Goal: Information Seeking & Learning: Learn about a topic

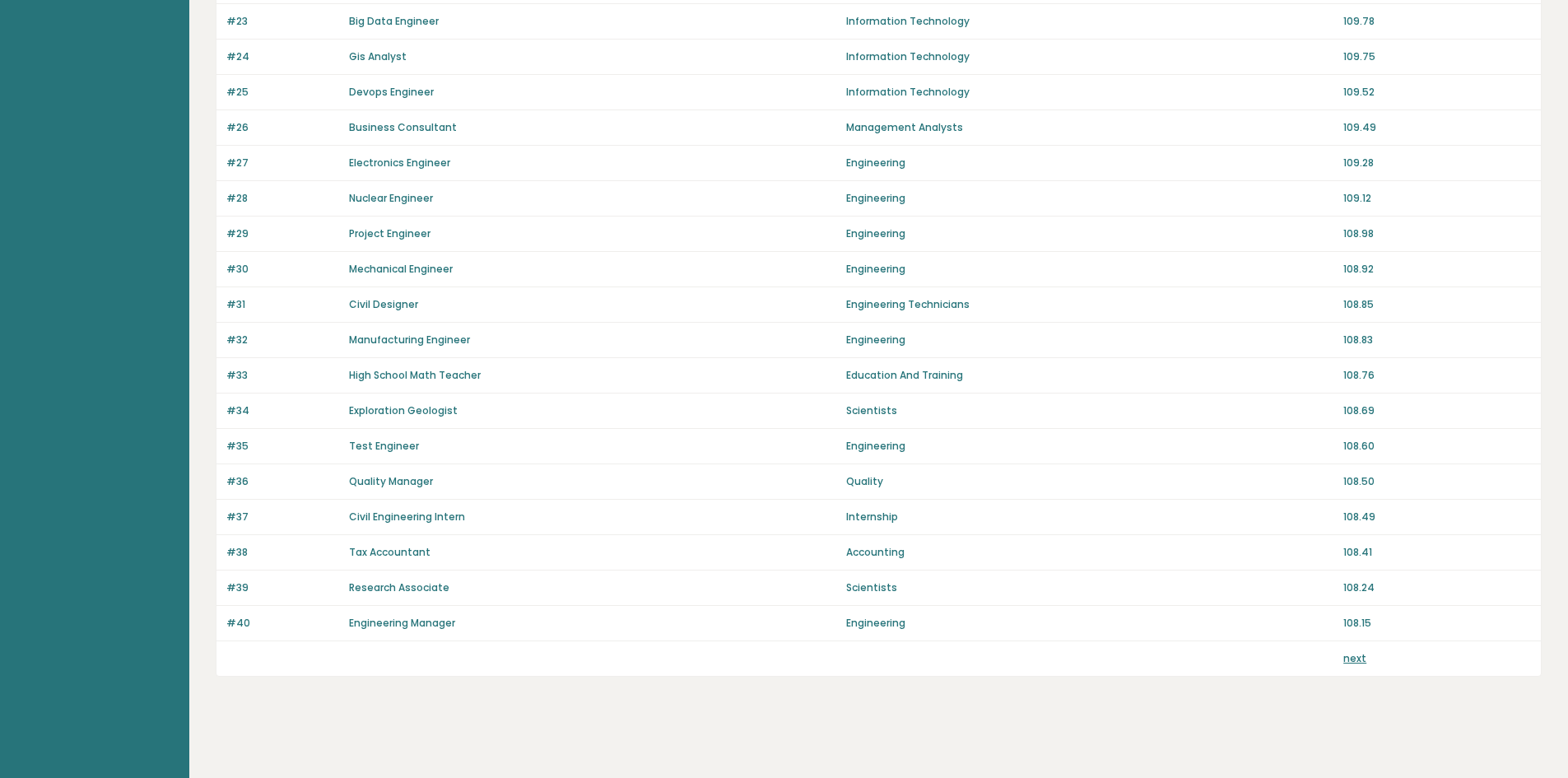
scroll to position [964, 0]
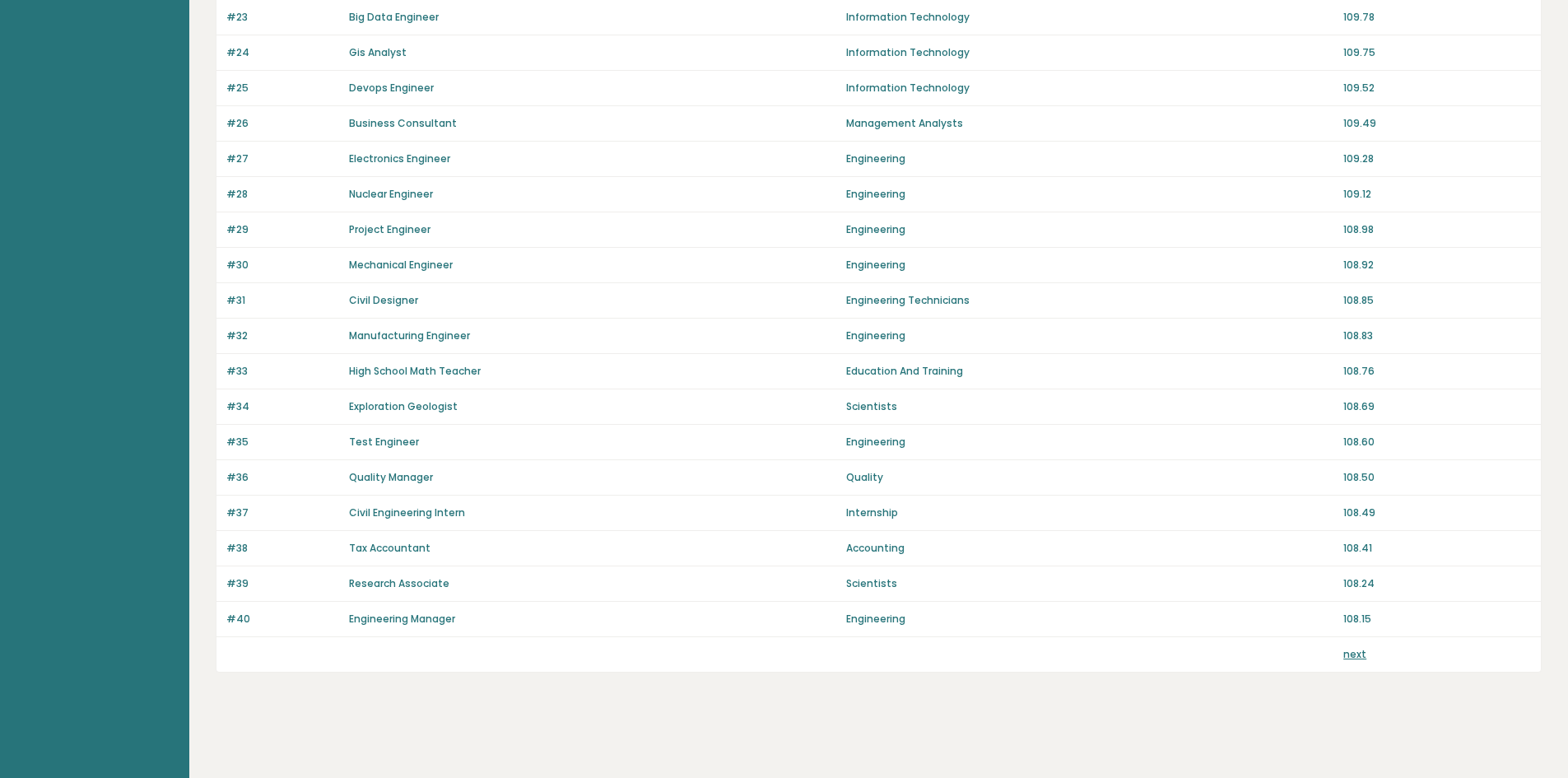
click at [1353, 655] on link "next" at bounding box center [1355, 653] width 23 height 14
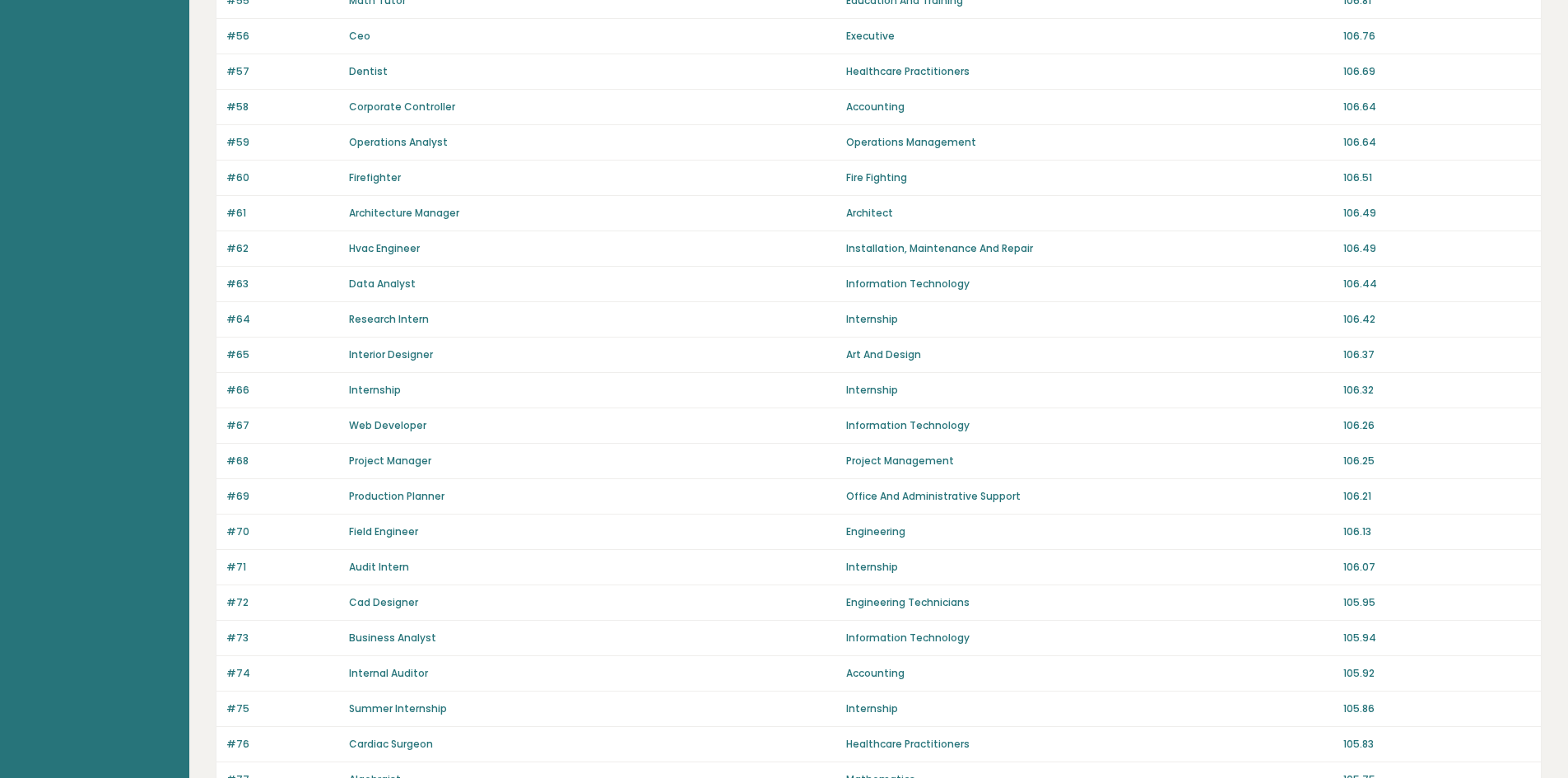
scroll to position [964, 0]
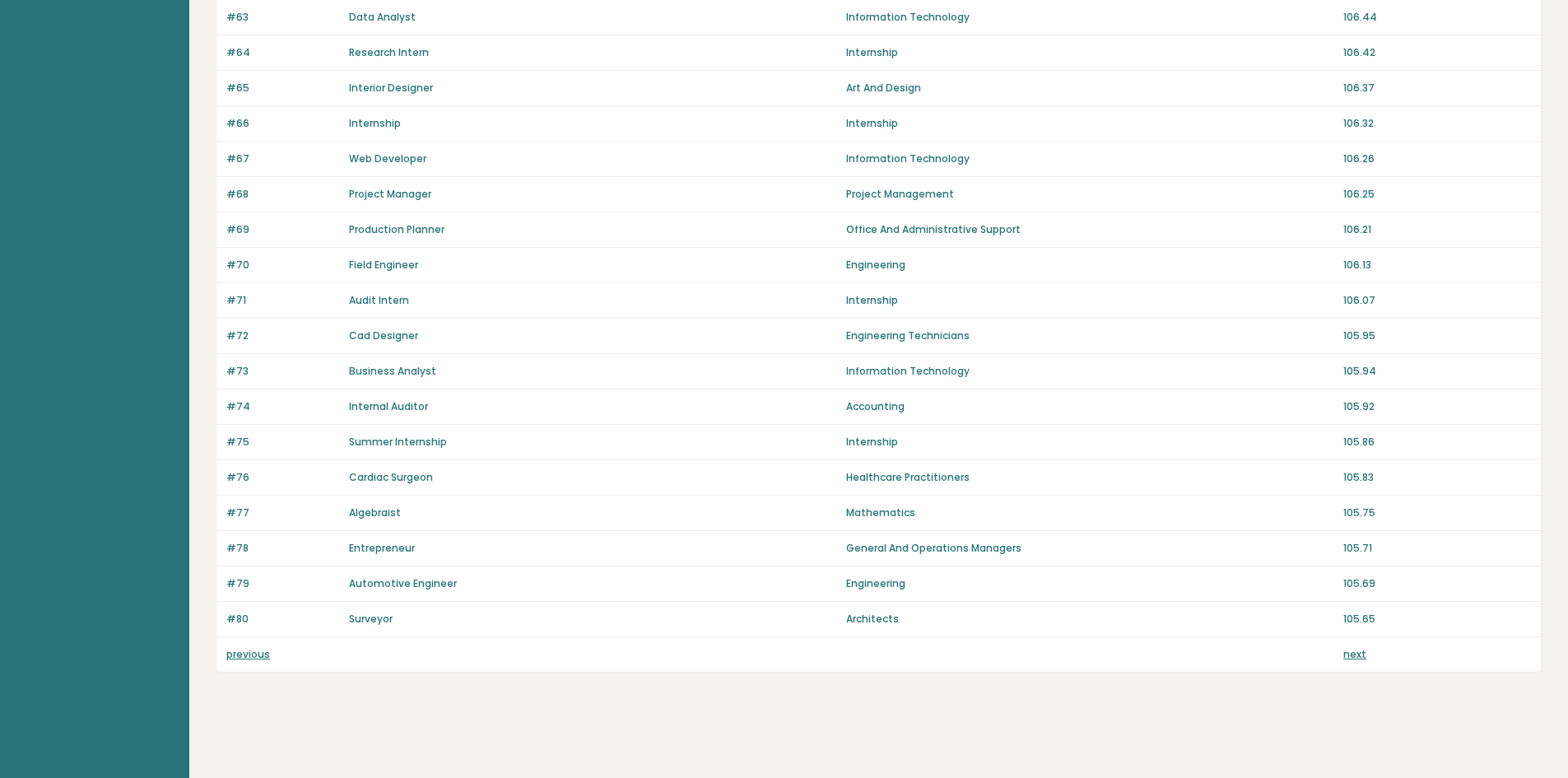
click at [1359, 655] on link "next" at bounding box center [1355, 653] width 23 height 14
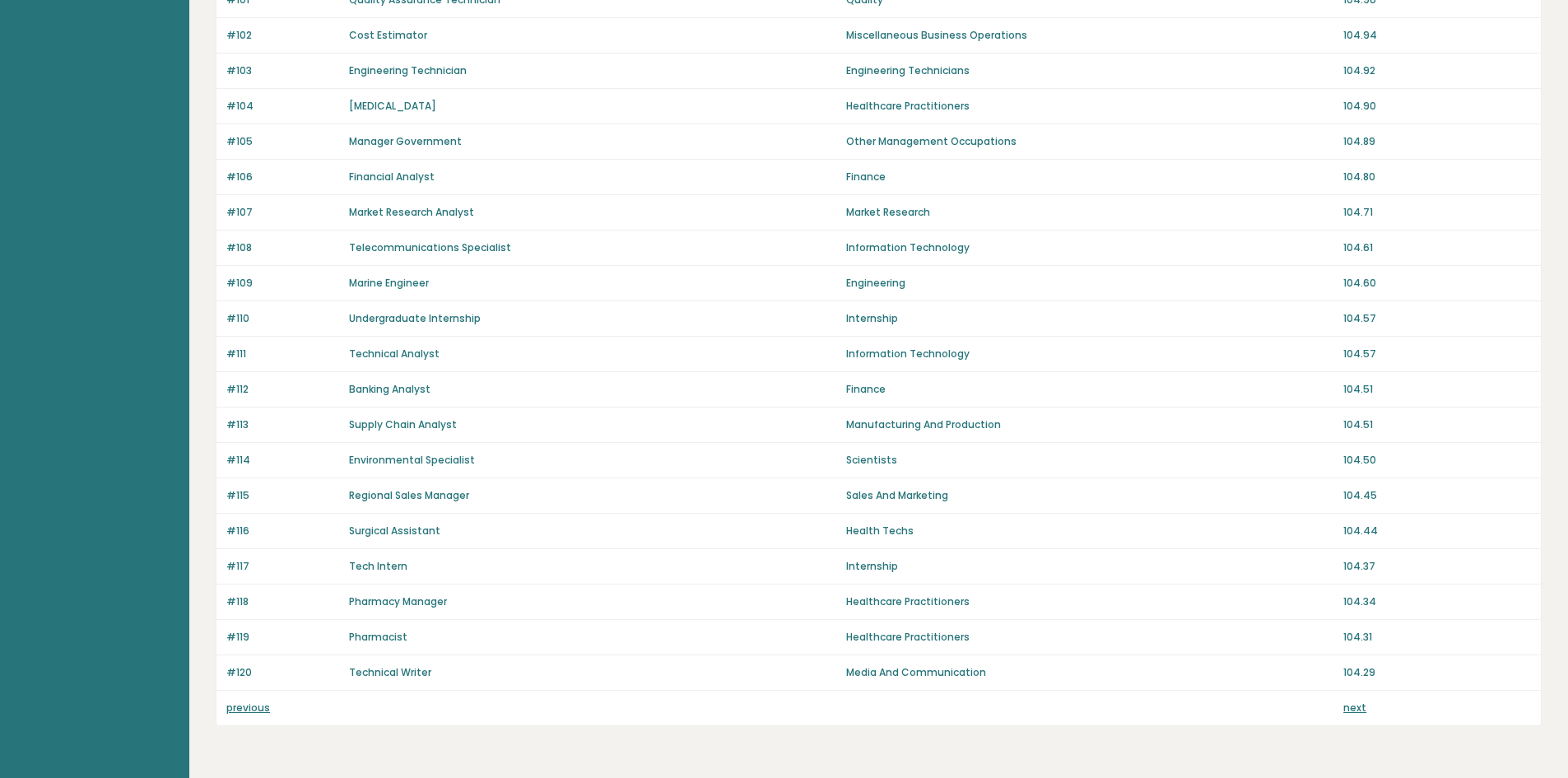
scroll to position [964, 0]
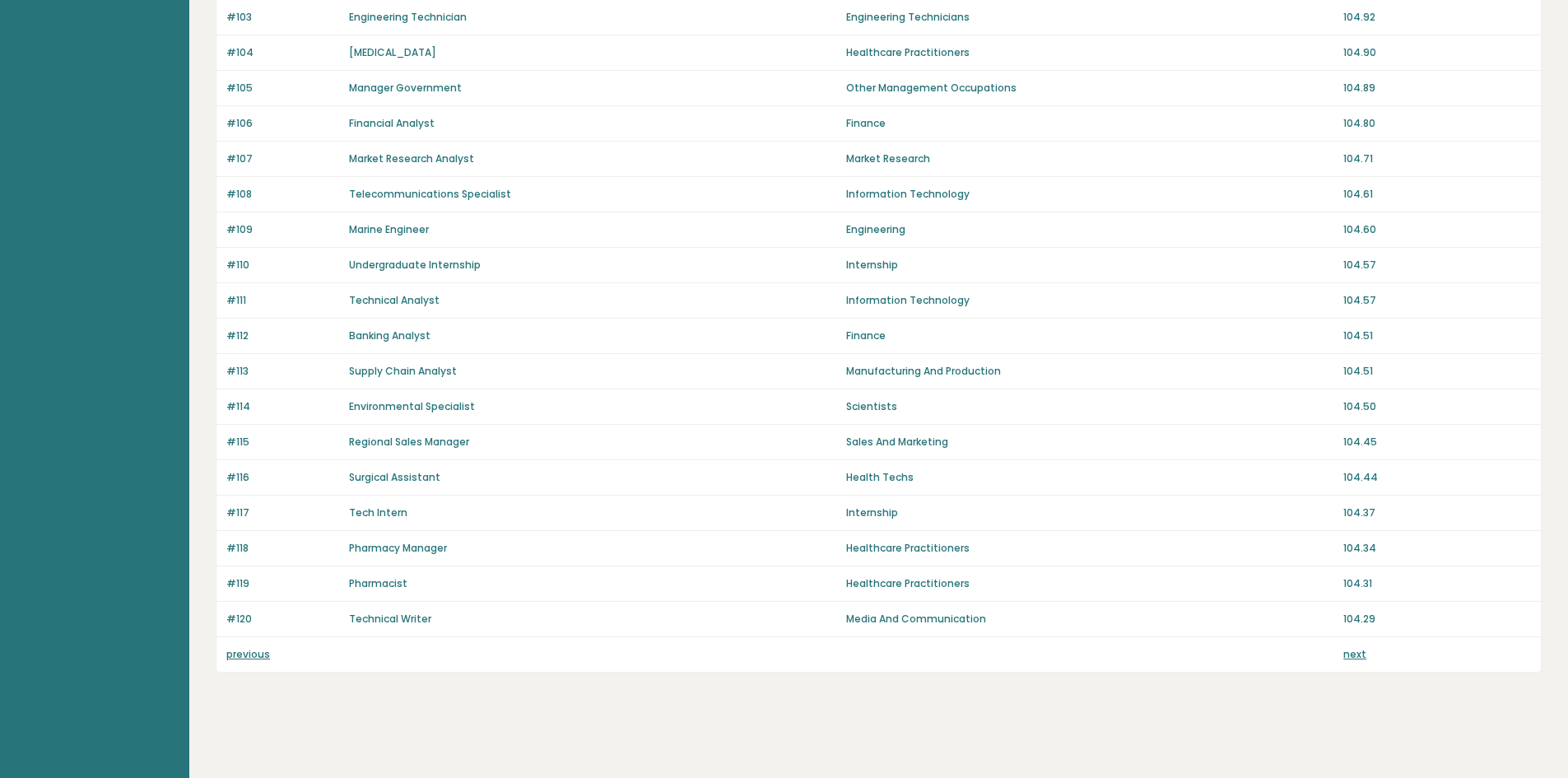
click at [1353, 657] on link "next" at bounding box center [1355, 653] width 23 height 14
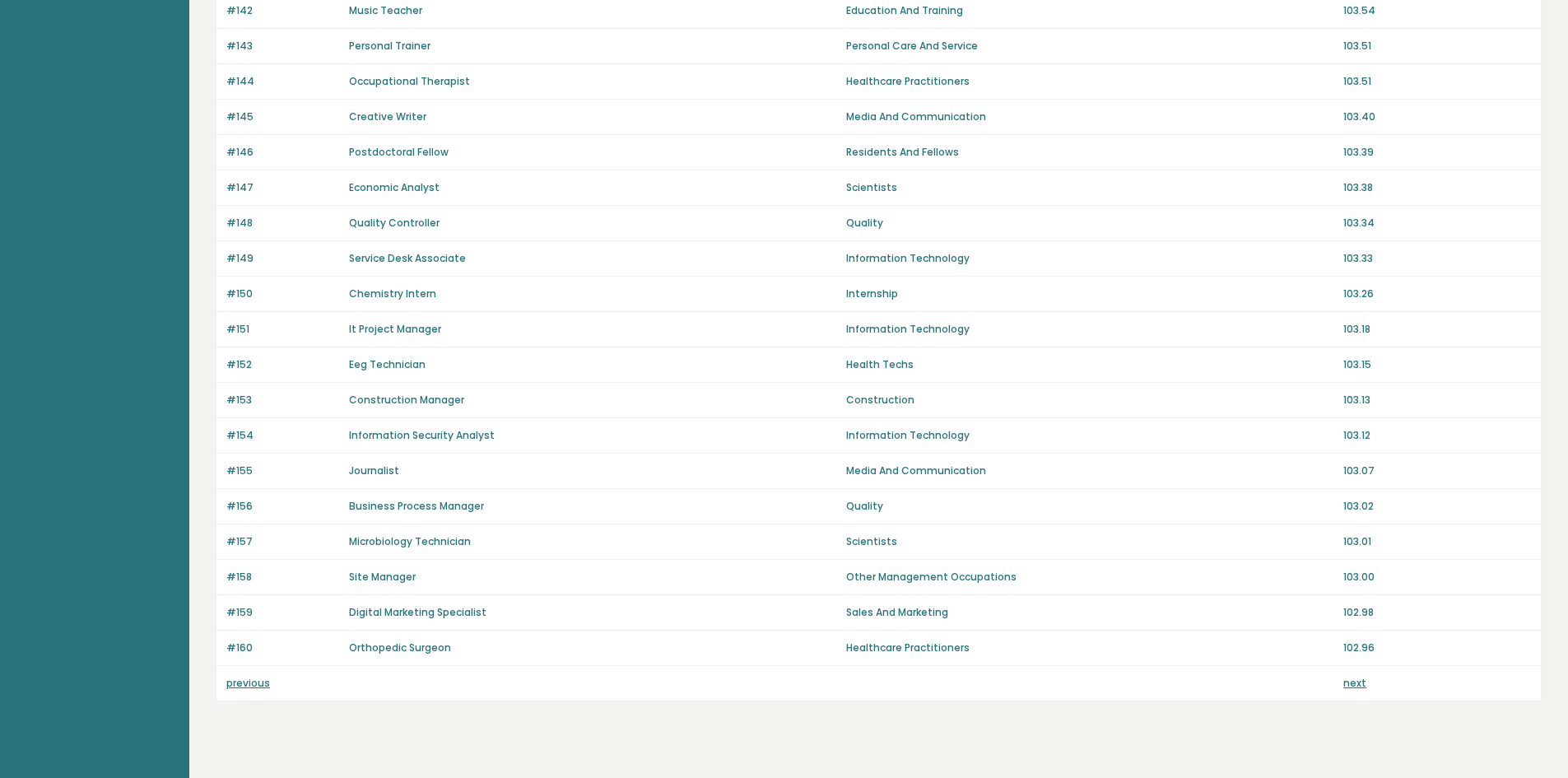
scroll to position [964, 0]
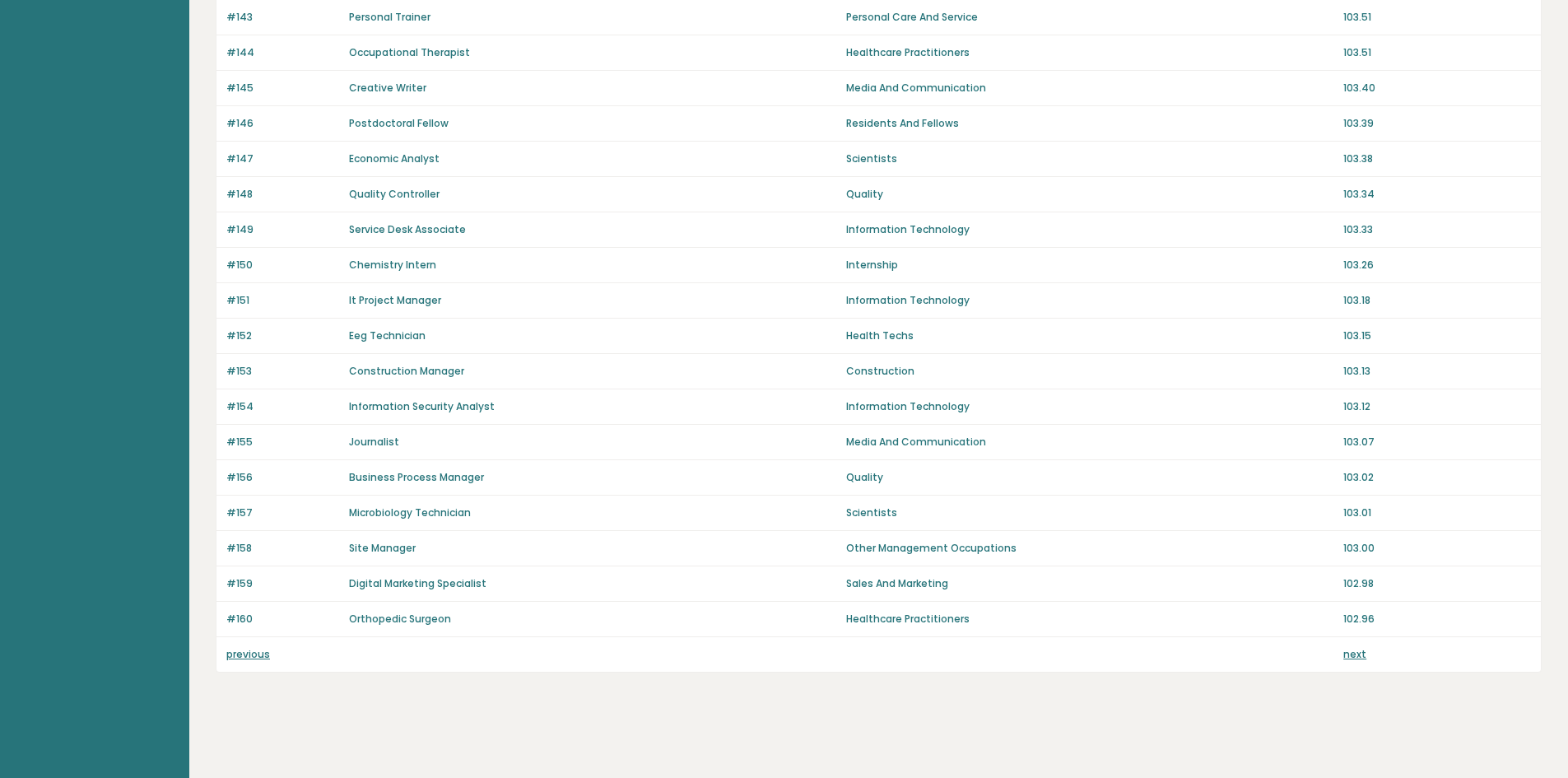
click at [1353, 659] on link "next" at bounding box center [1355, 653] width 23 height 14
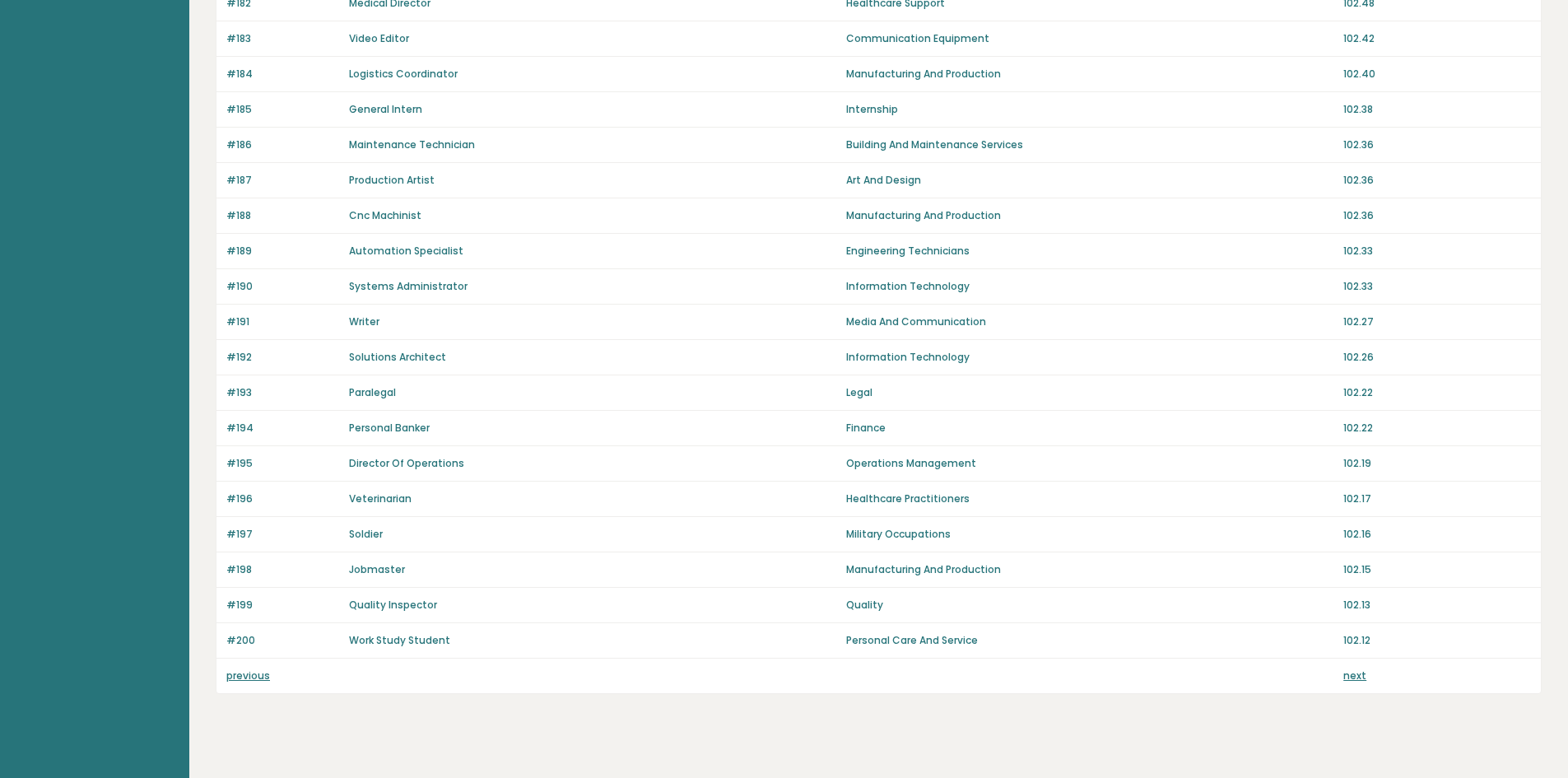
scroll to position [964, 0]
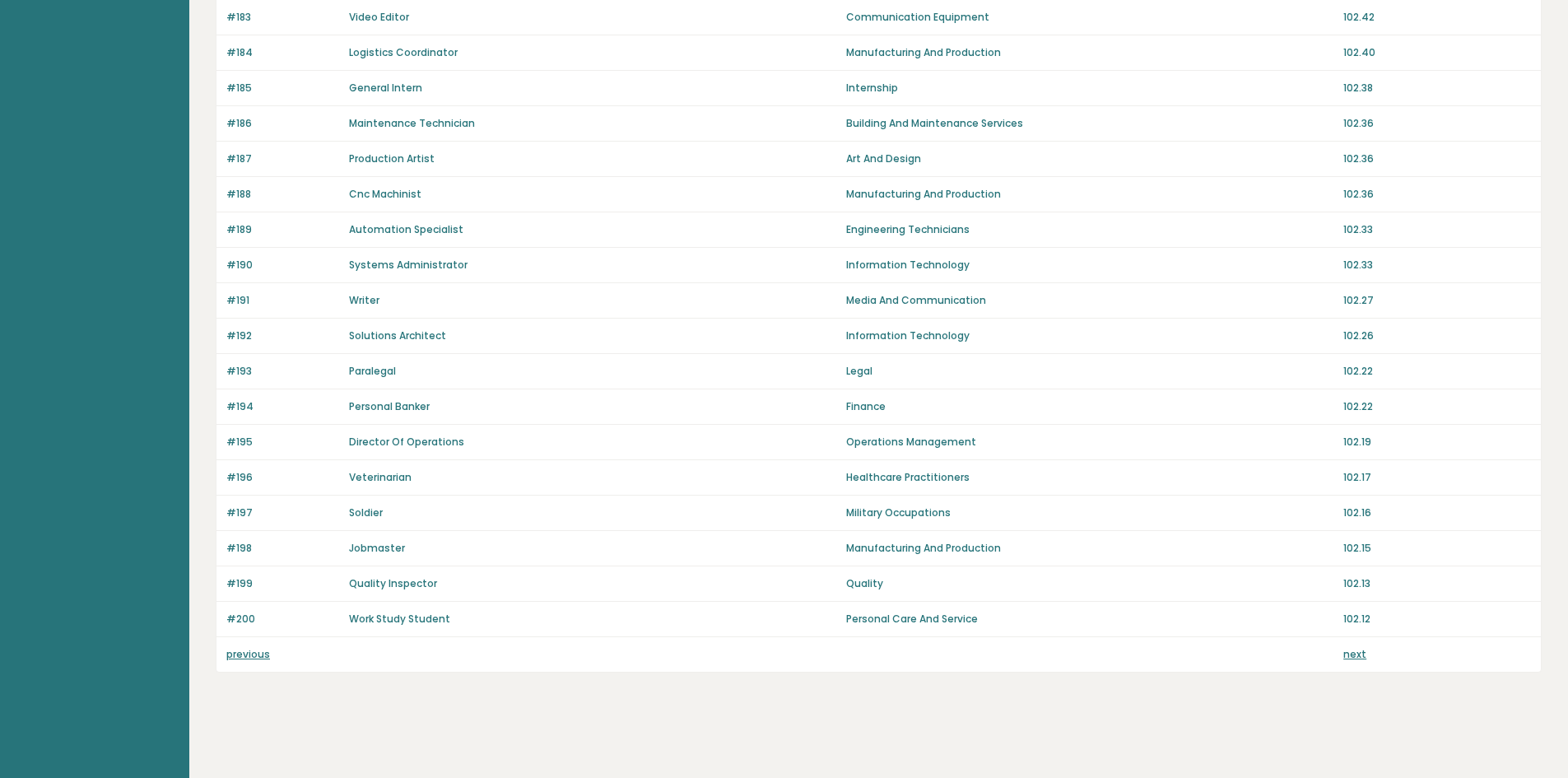
click at [1360, 650] on link "next" at bounding box center [1355, 653] width 23 height 14
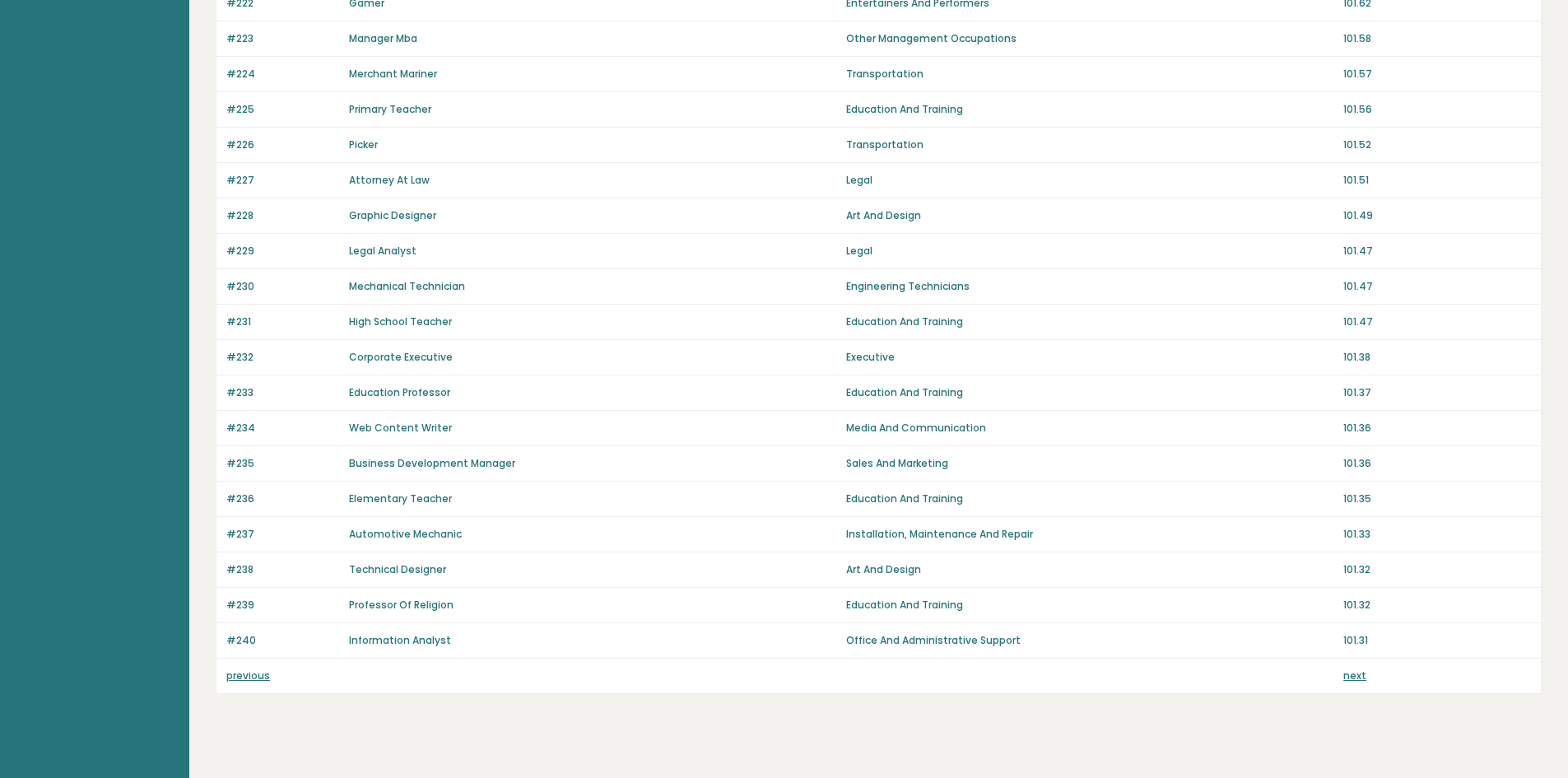
scroll to position [964, 0]
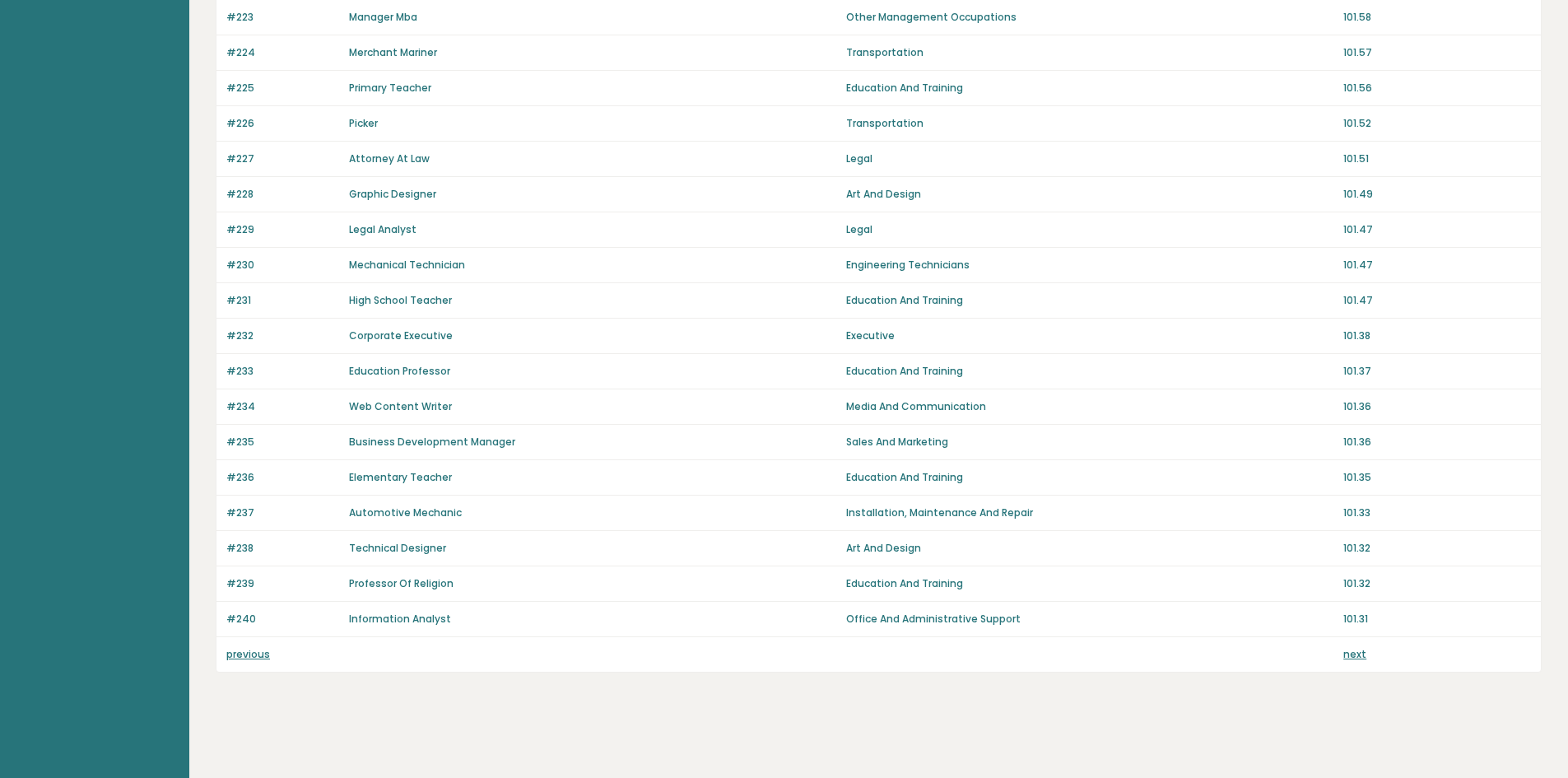
click at [1352, 651] on link "next" at bounding box center [1355, 653] width 23 height 14
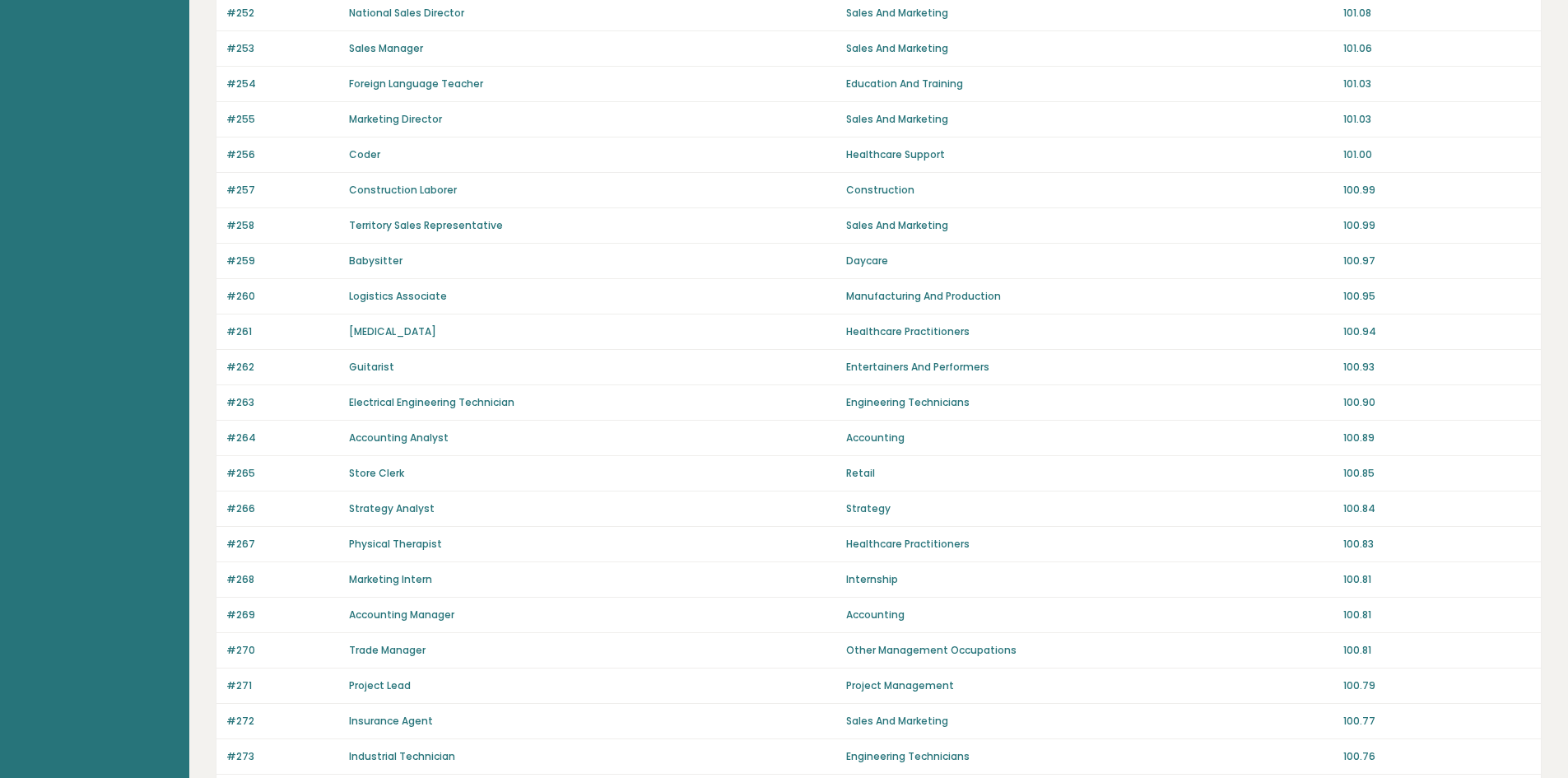
scroll to position [964, 0]
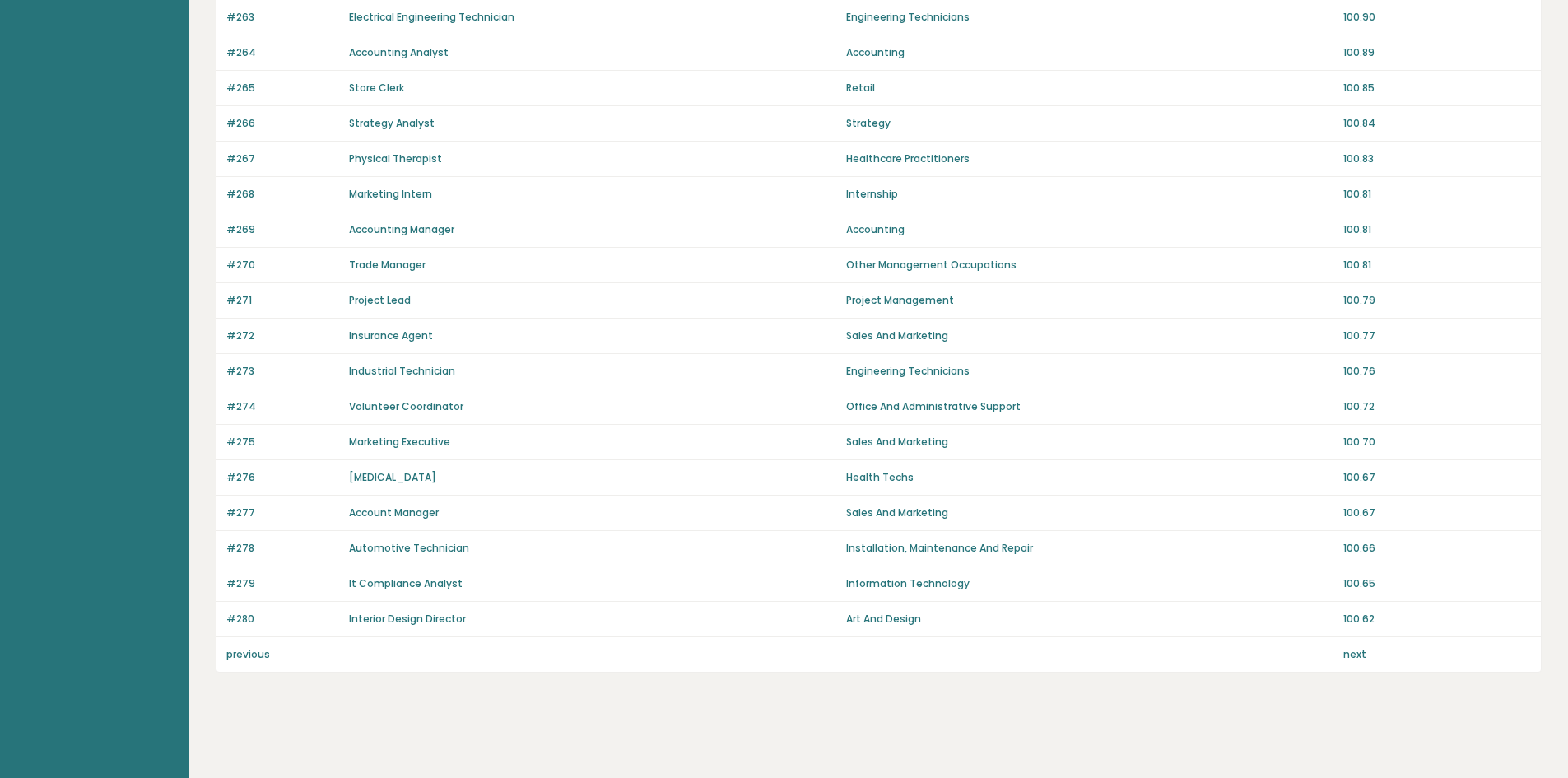
click at [1344, 656] on link "next" at bounding box center [1355, 653] width 23 height 14
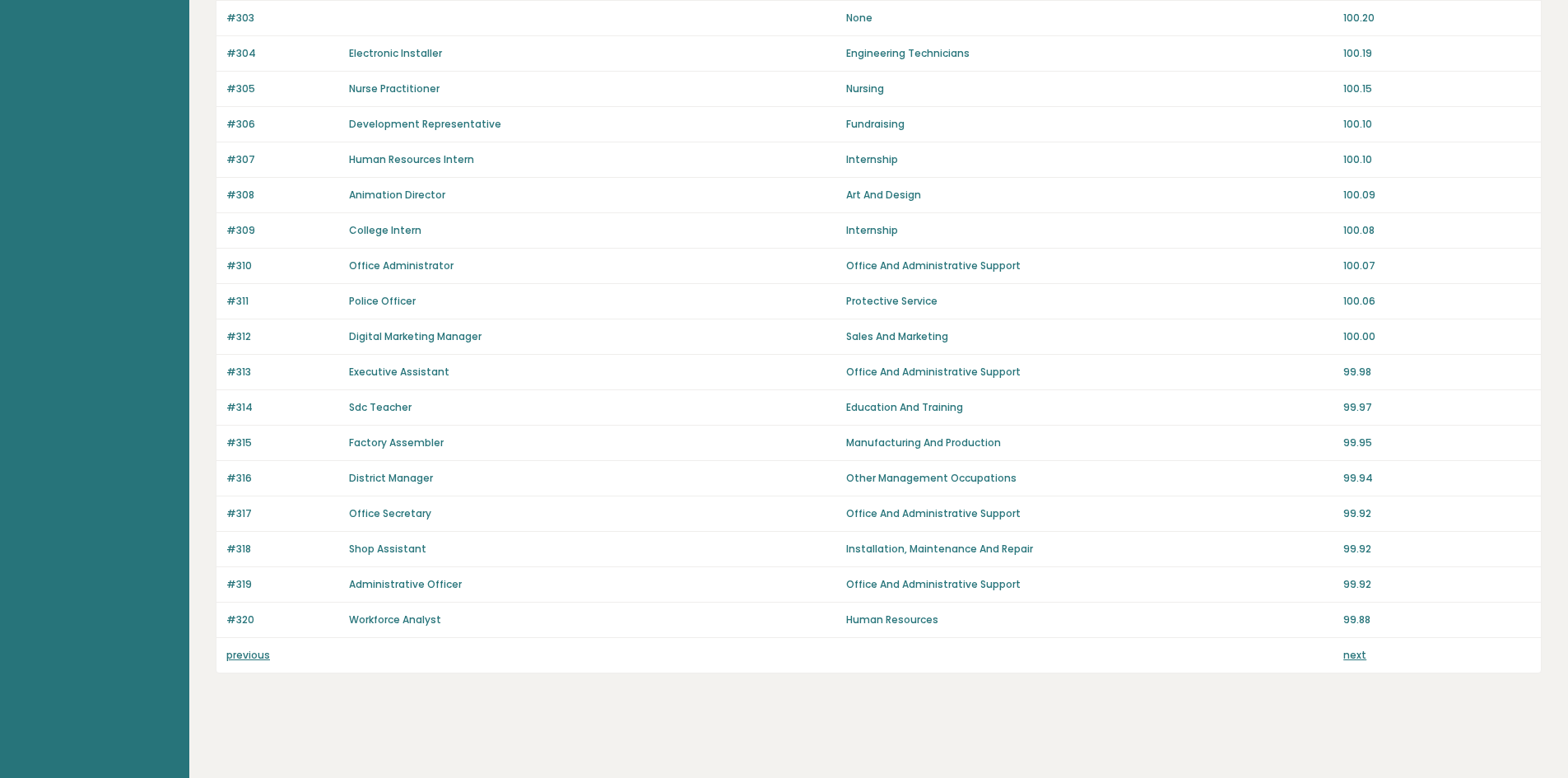
scroll to position [964, 0]
click at [1345, 650] on link "next" at bounding box center [1355, 653] width 23 height 14
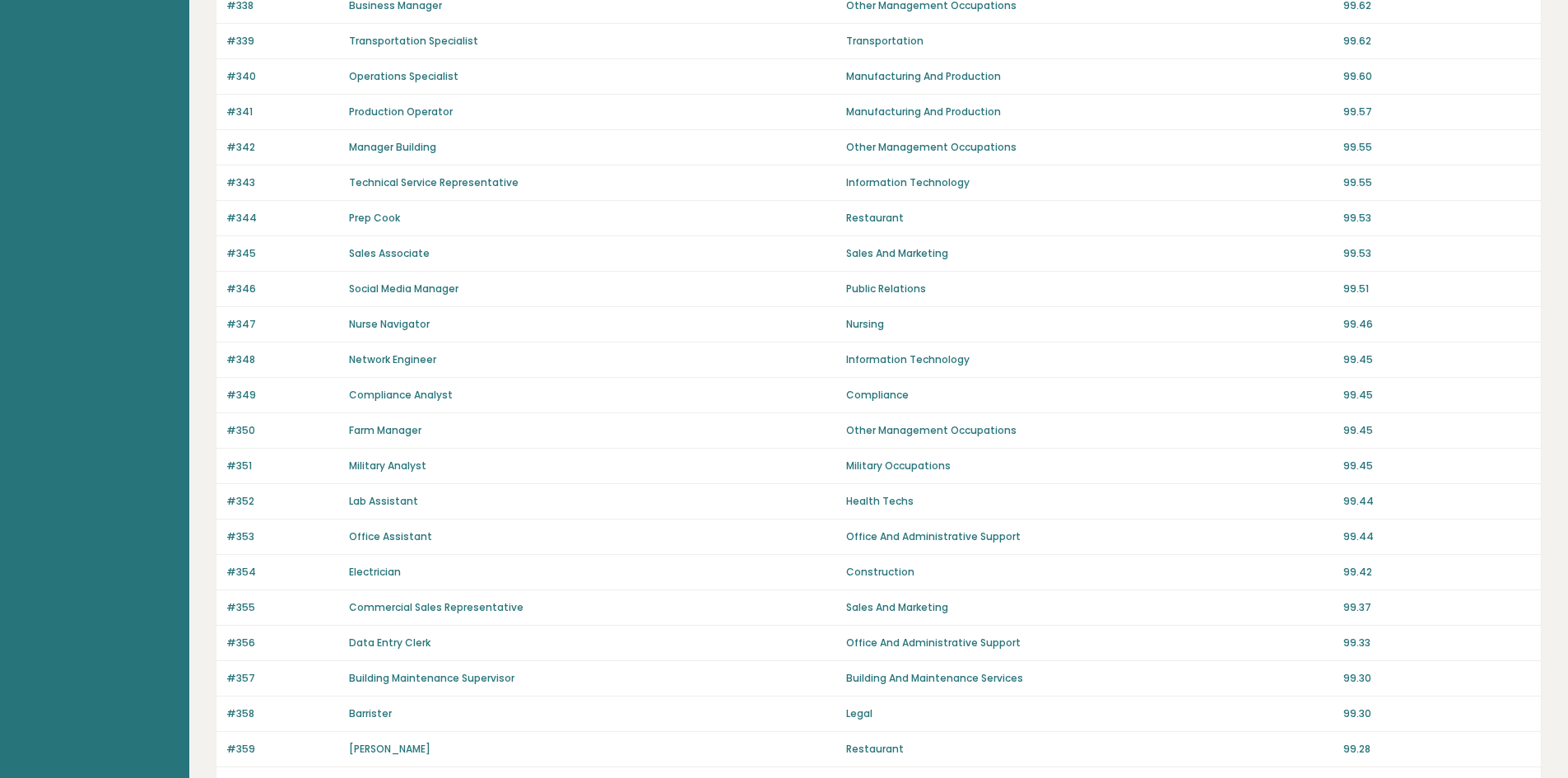
scroll to position [964, 0]
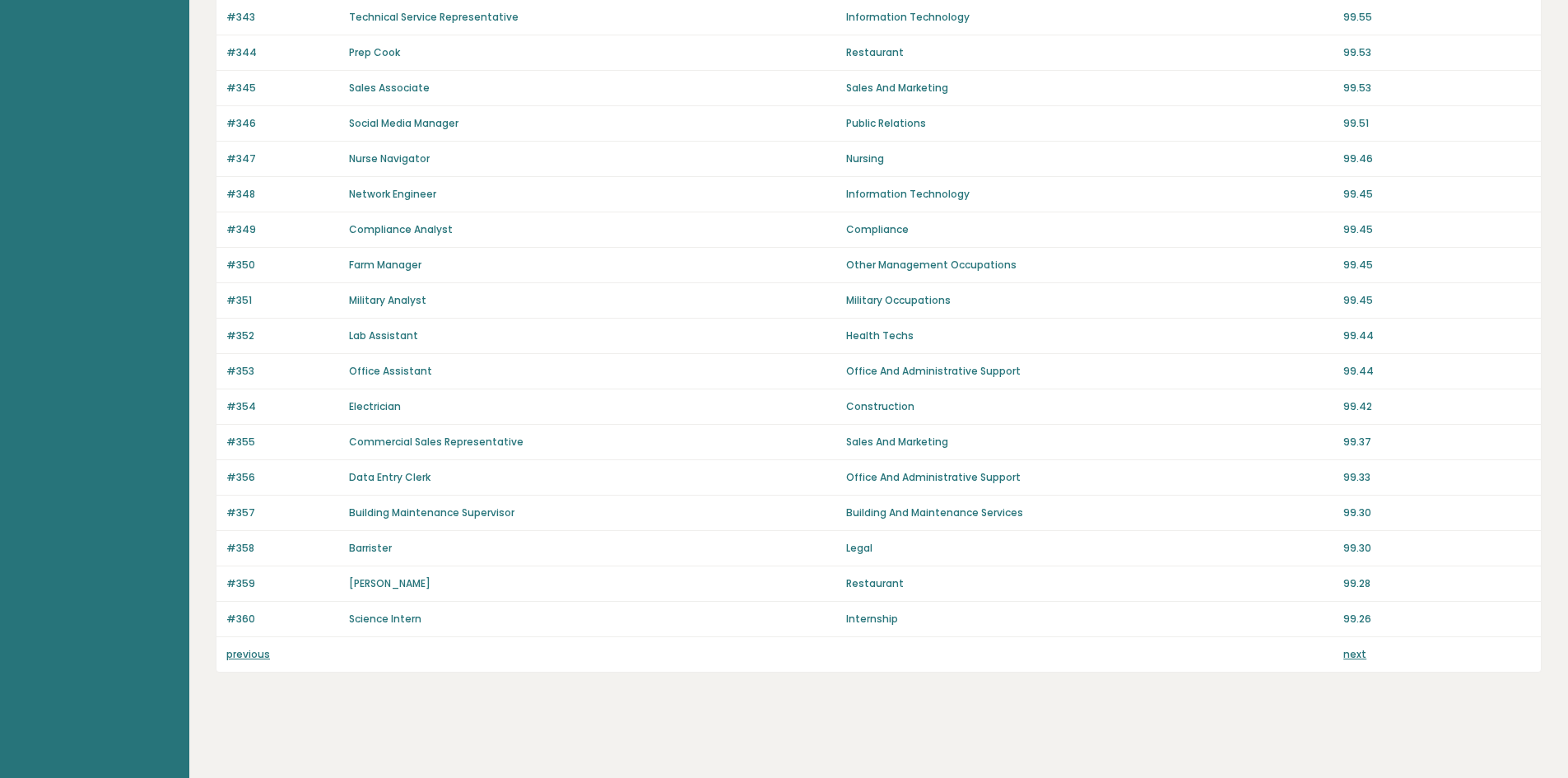
click at [1346, 648] on link "next" at bounding box center [1355, 653] width 23 height 14
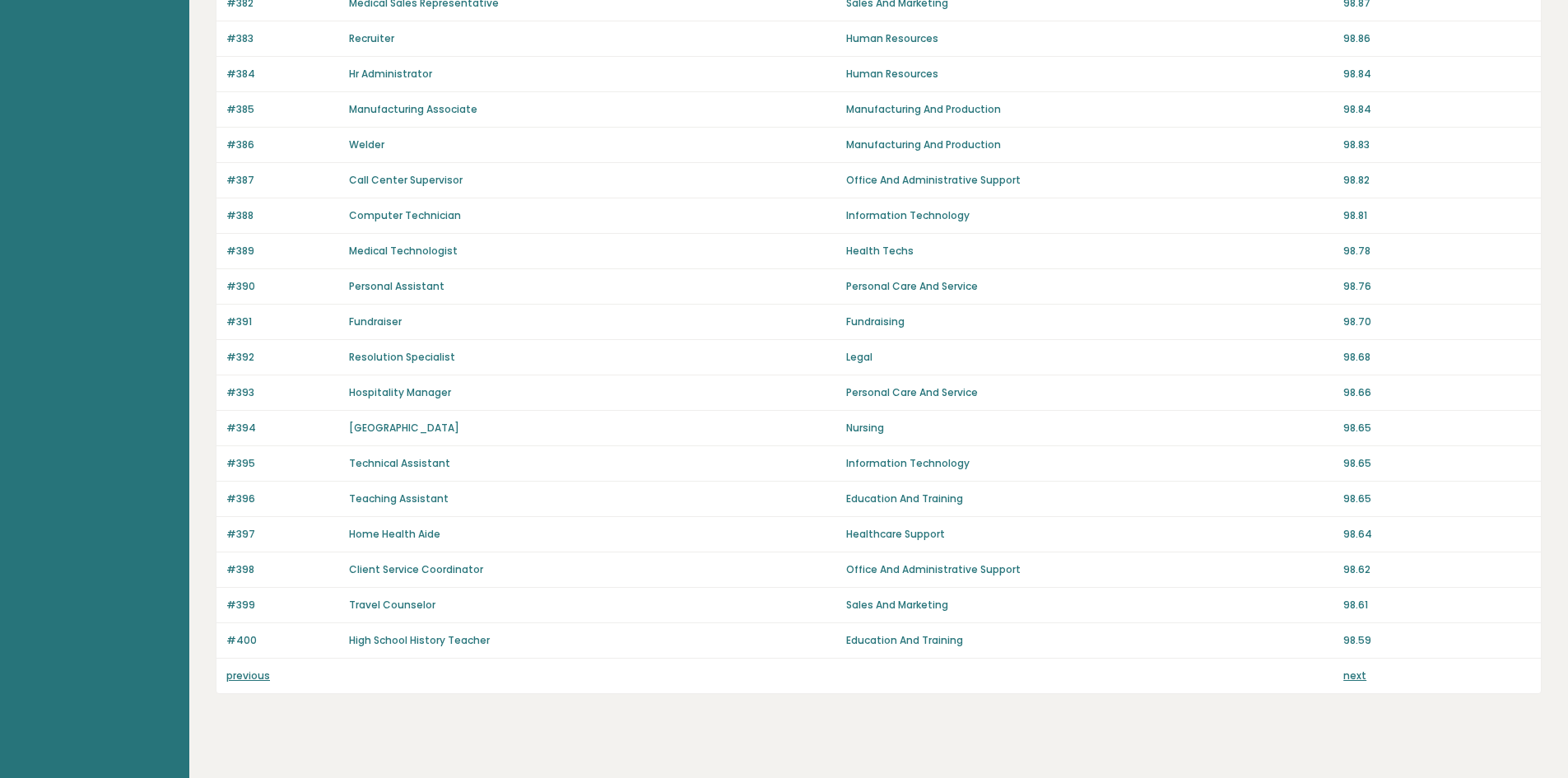
scroll to position [964, 0]
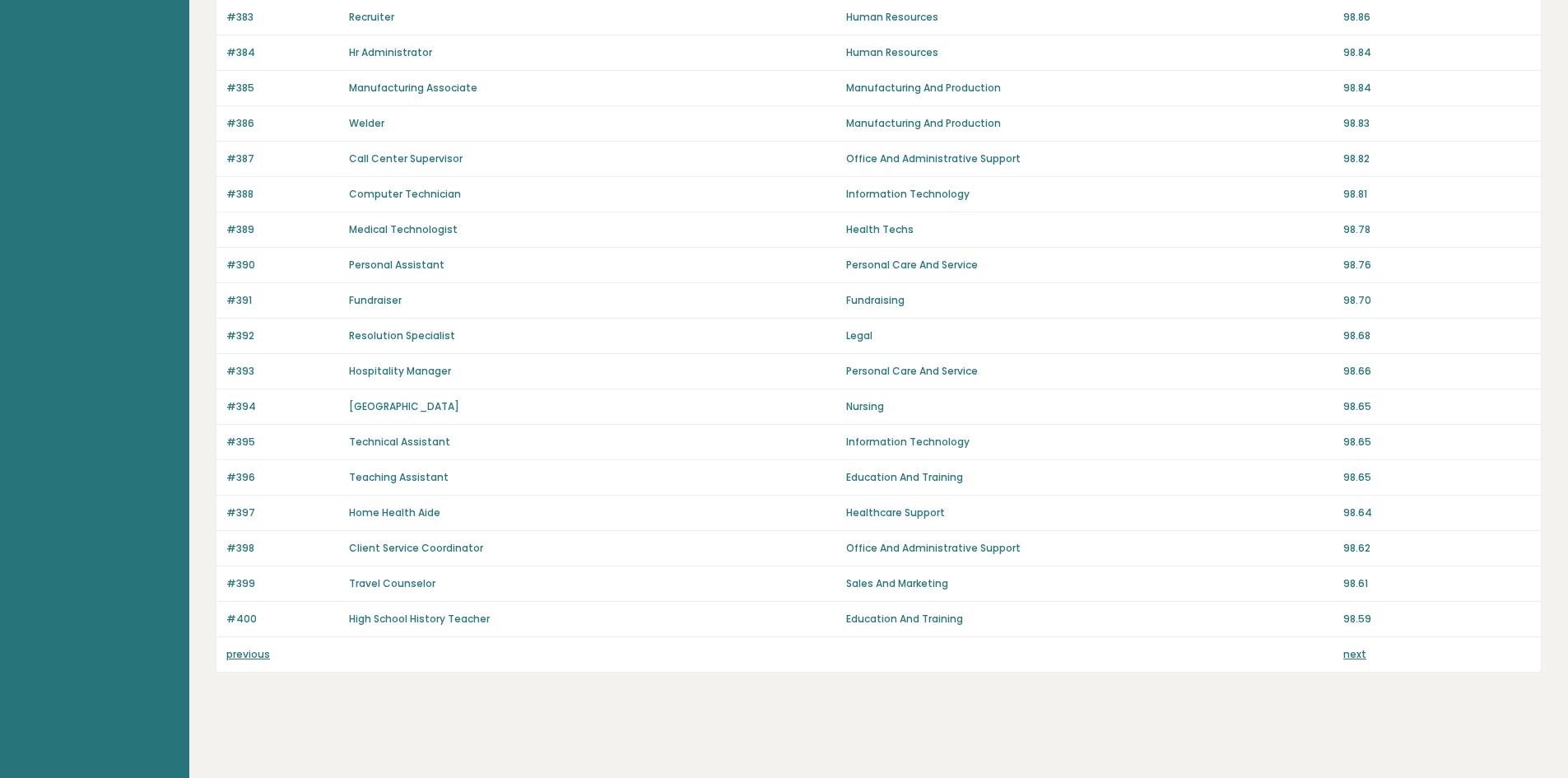
click at [1353, 655] on link "next" at bounding box center [1355, 653] width 23 height 14
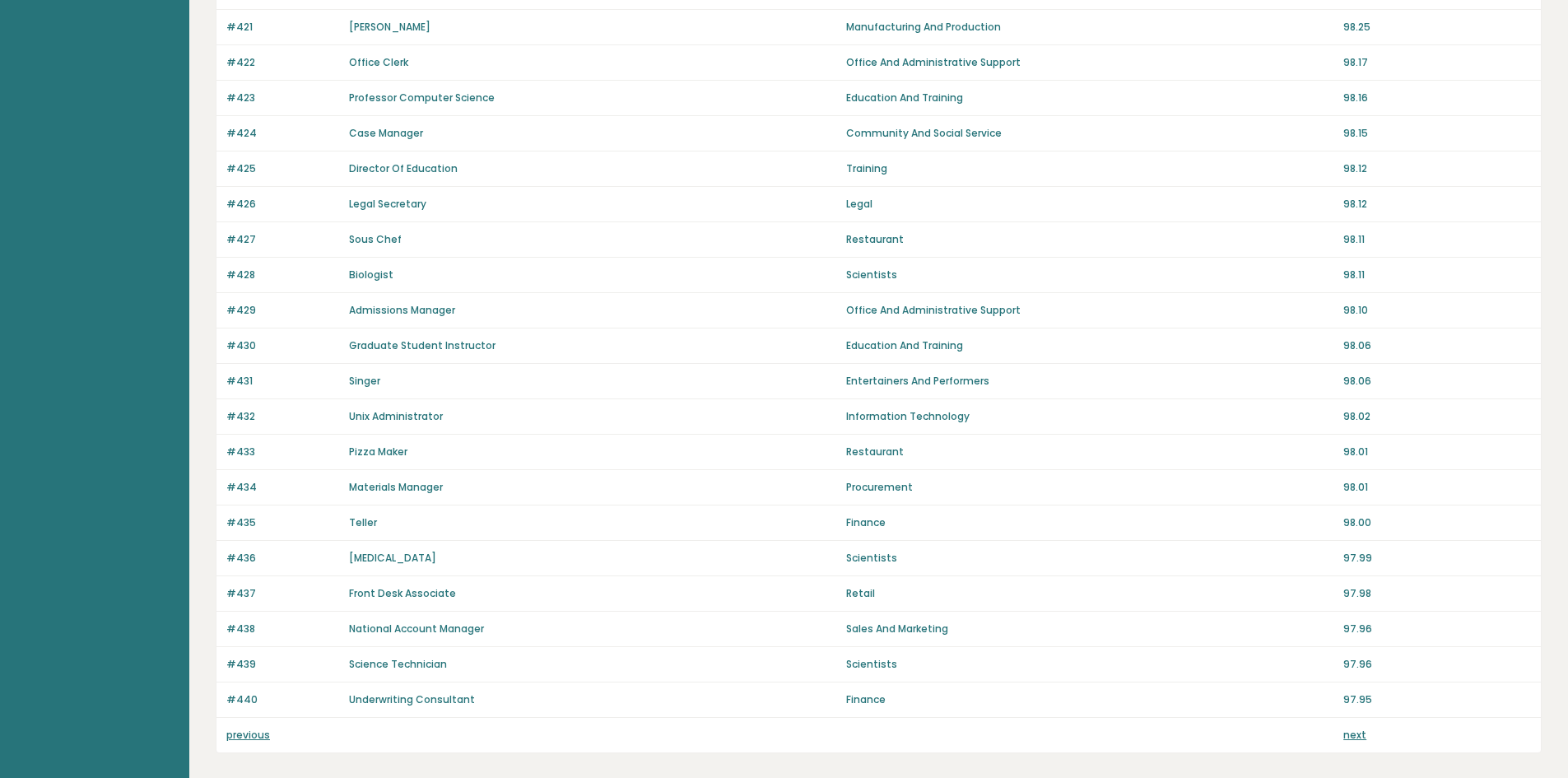
scroll to position [964, 0]
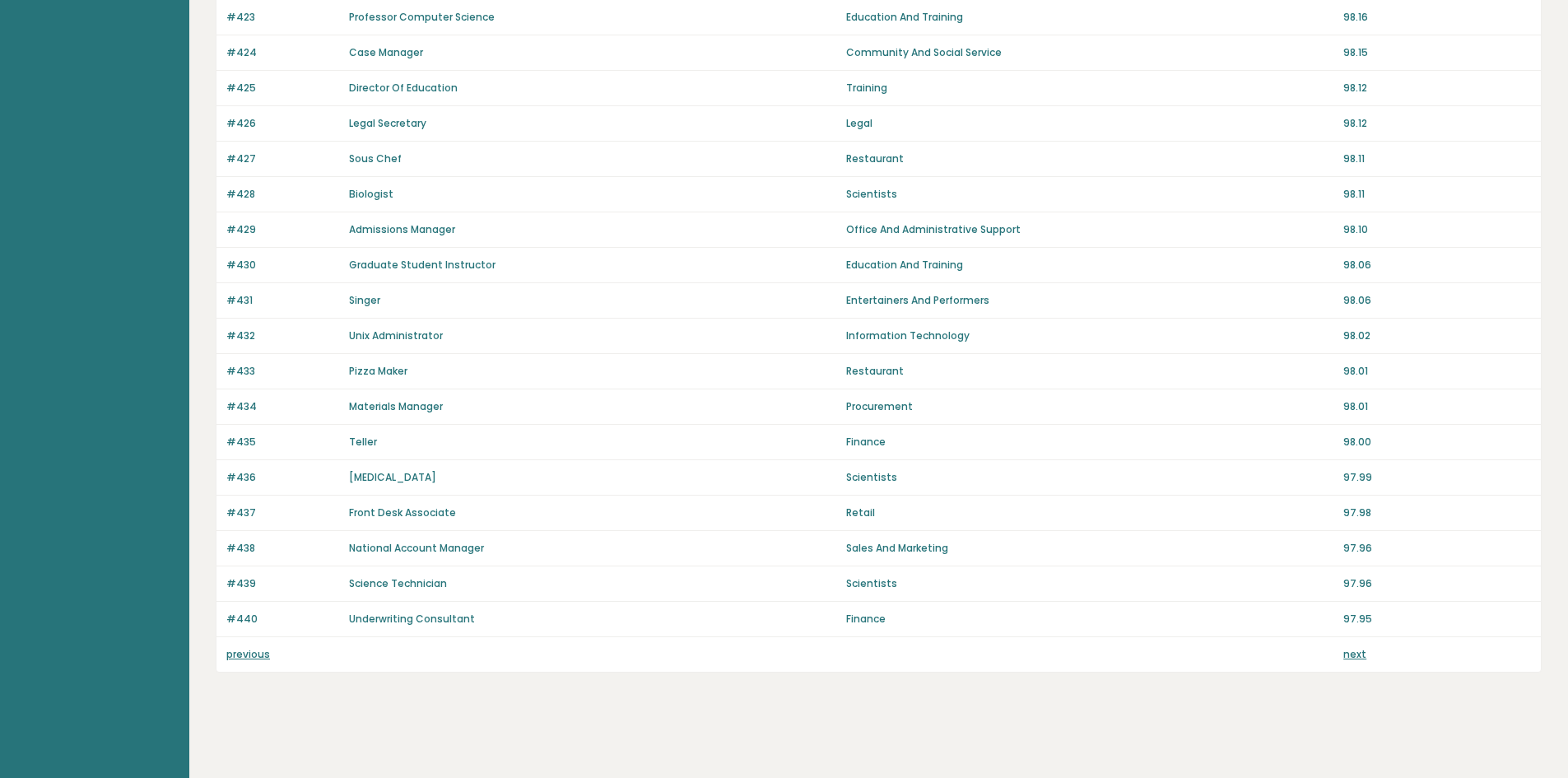
click at [1359, 658] on link "next" at bounding box center [1355, 653] width 23 height 14
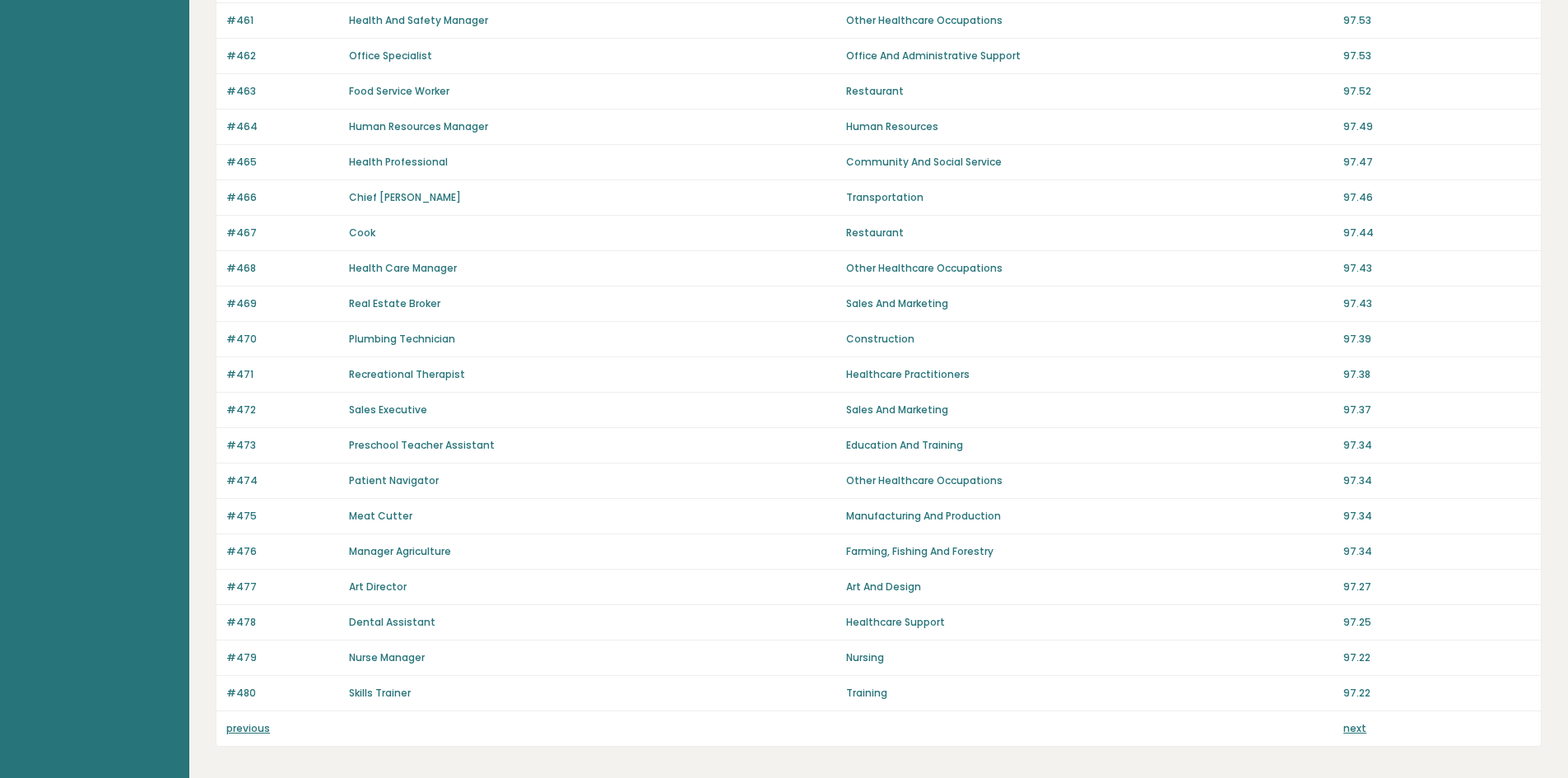
scroll to position [964, 0]
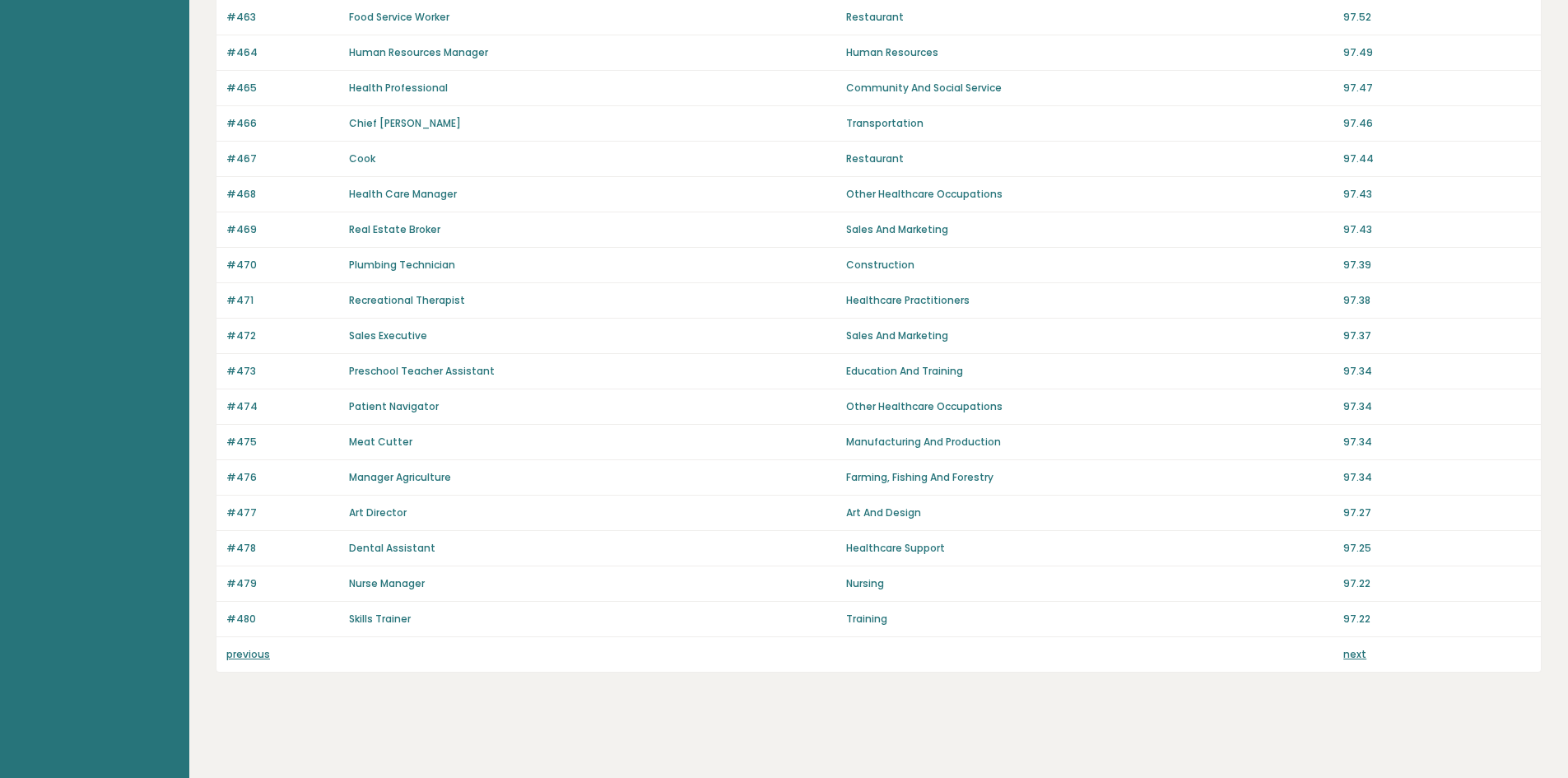
click at [1355, 661] on p "next" at bounding box center [1355, 654] width 23 height 15
click at [1355, 655] on link "next" at bounding box center [1355, 653] width 23 height 14
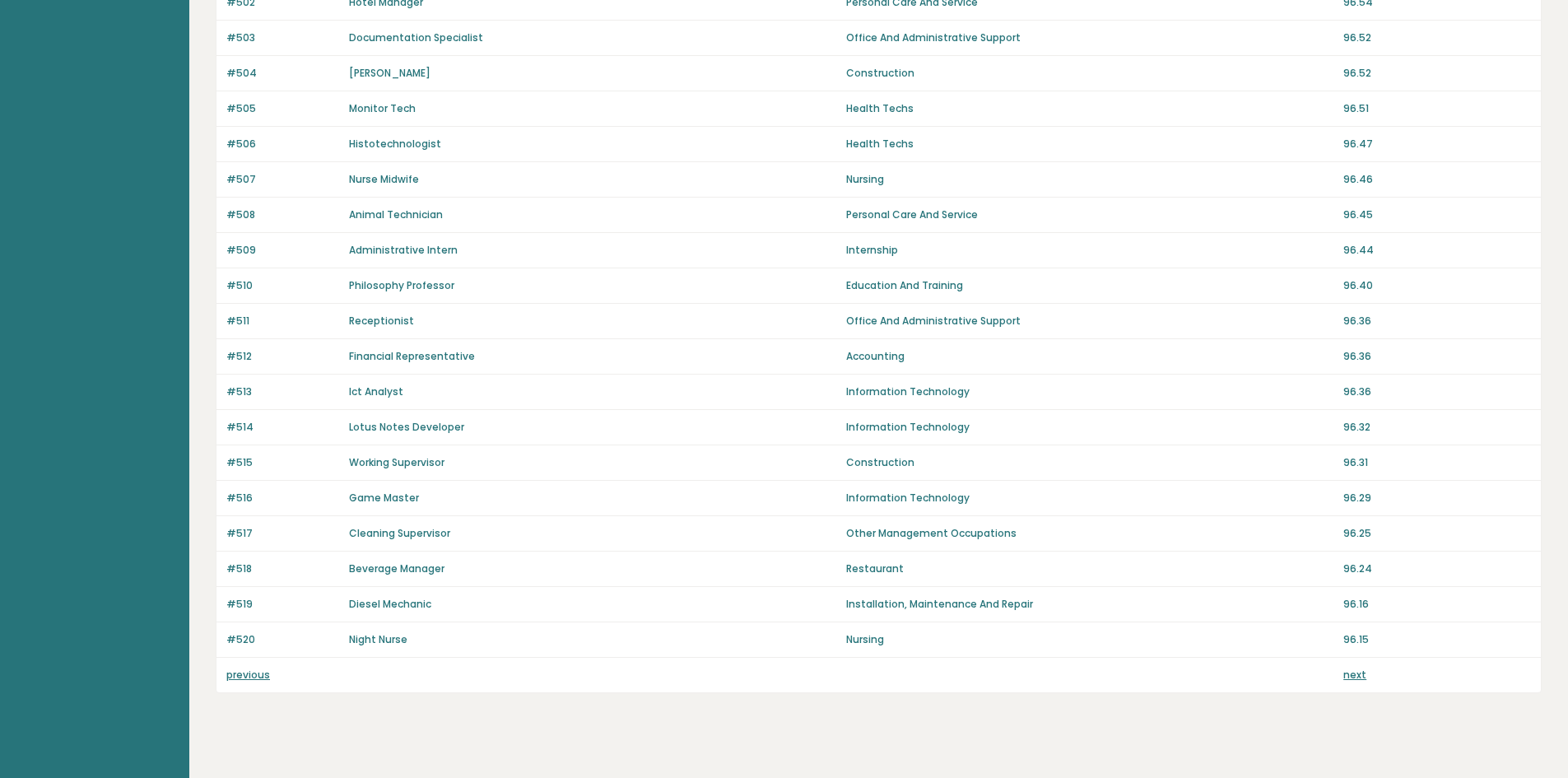
scroll to position [964, 0]
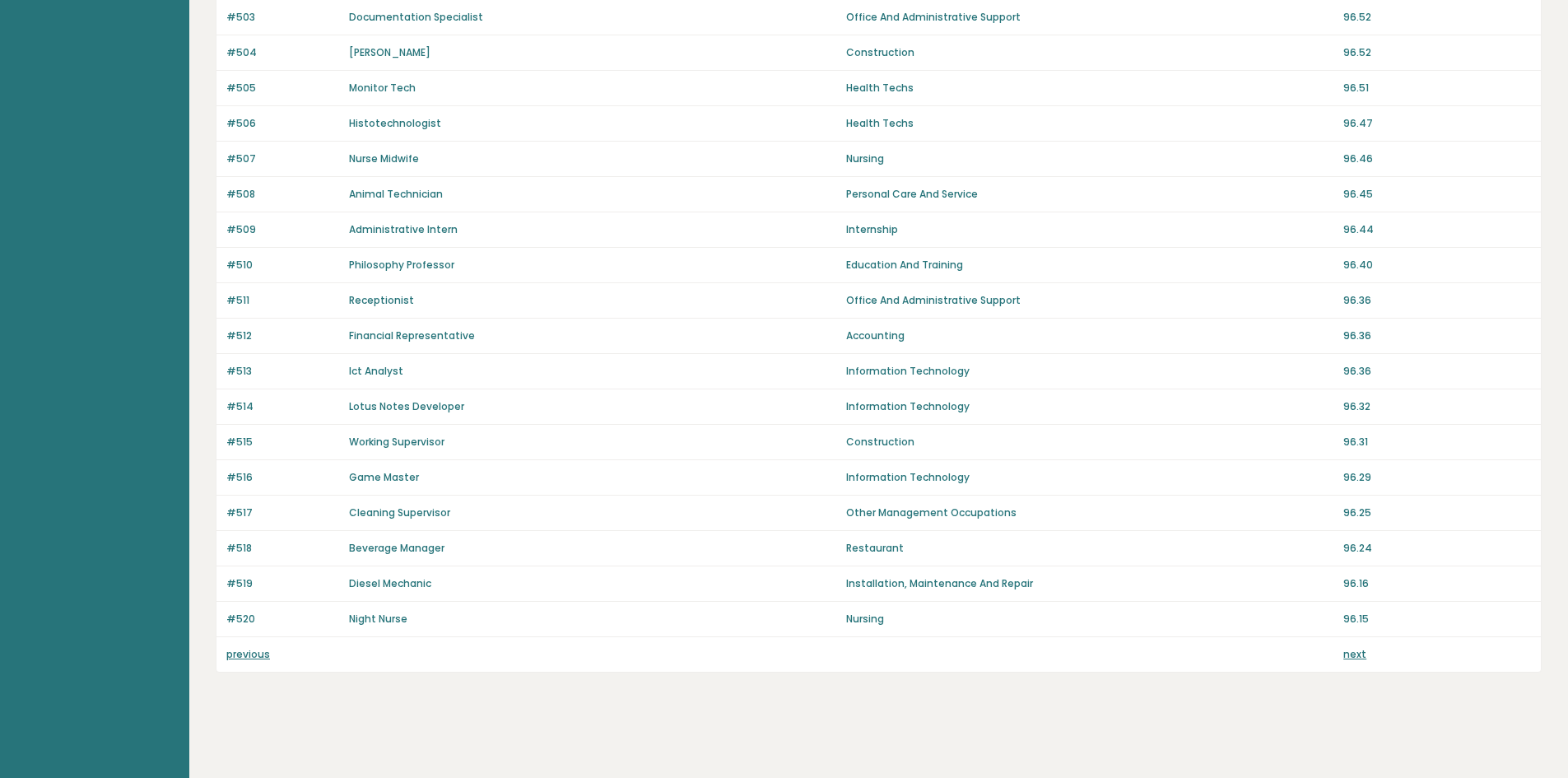
click at [1359, 656] on link "next" at bounding box center [1355, 653] width 23 height 14
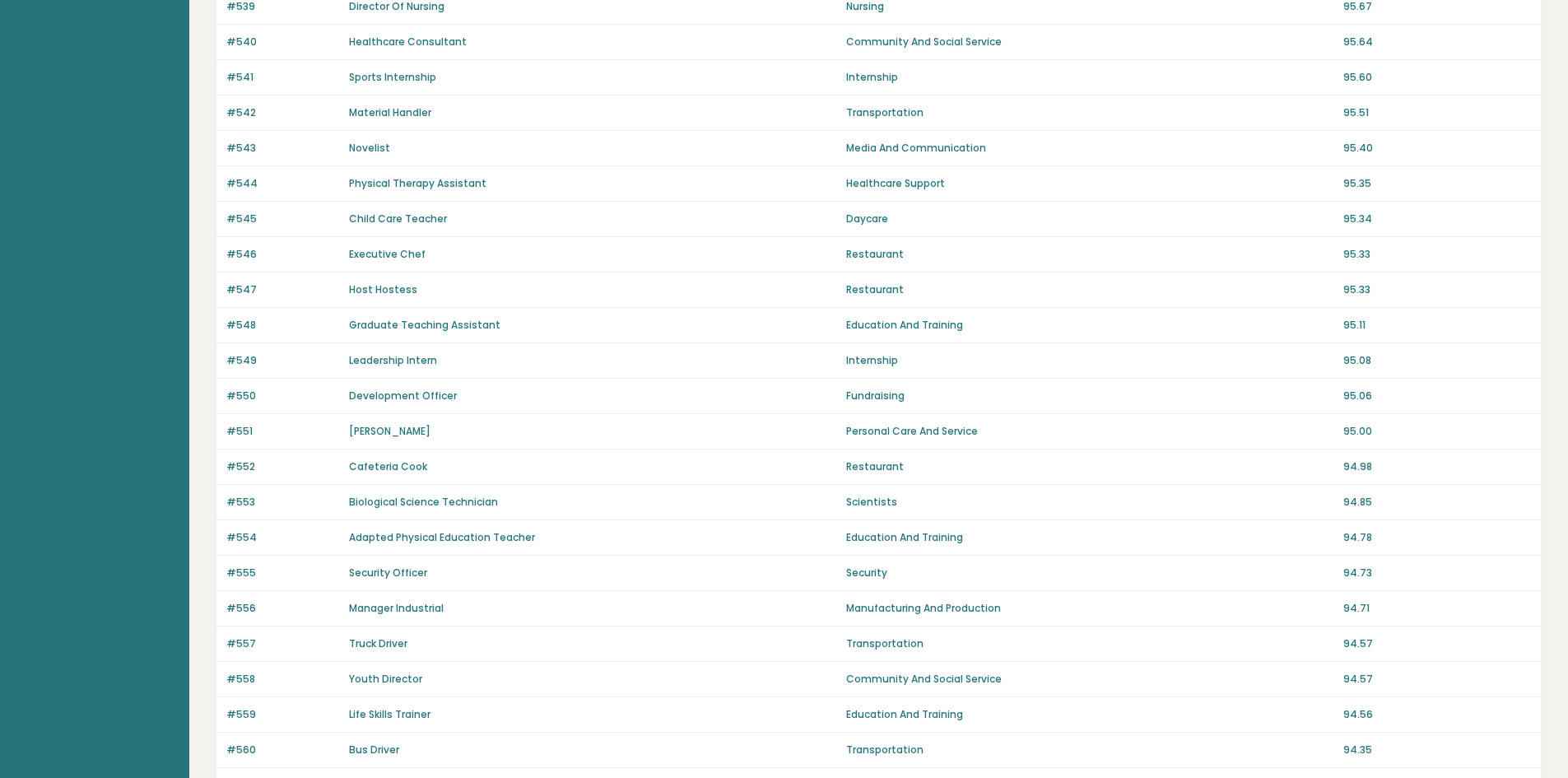
scroll to position [964, 0]
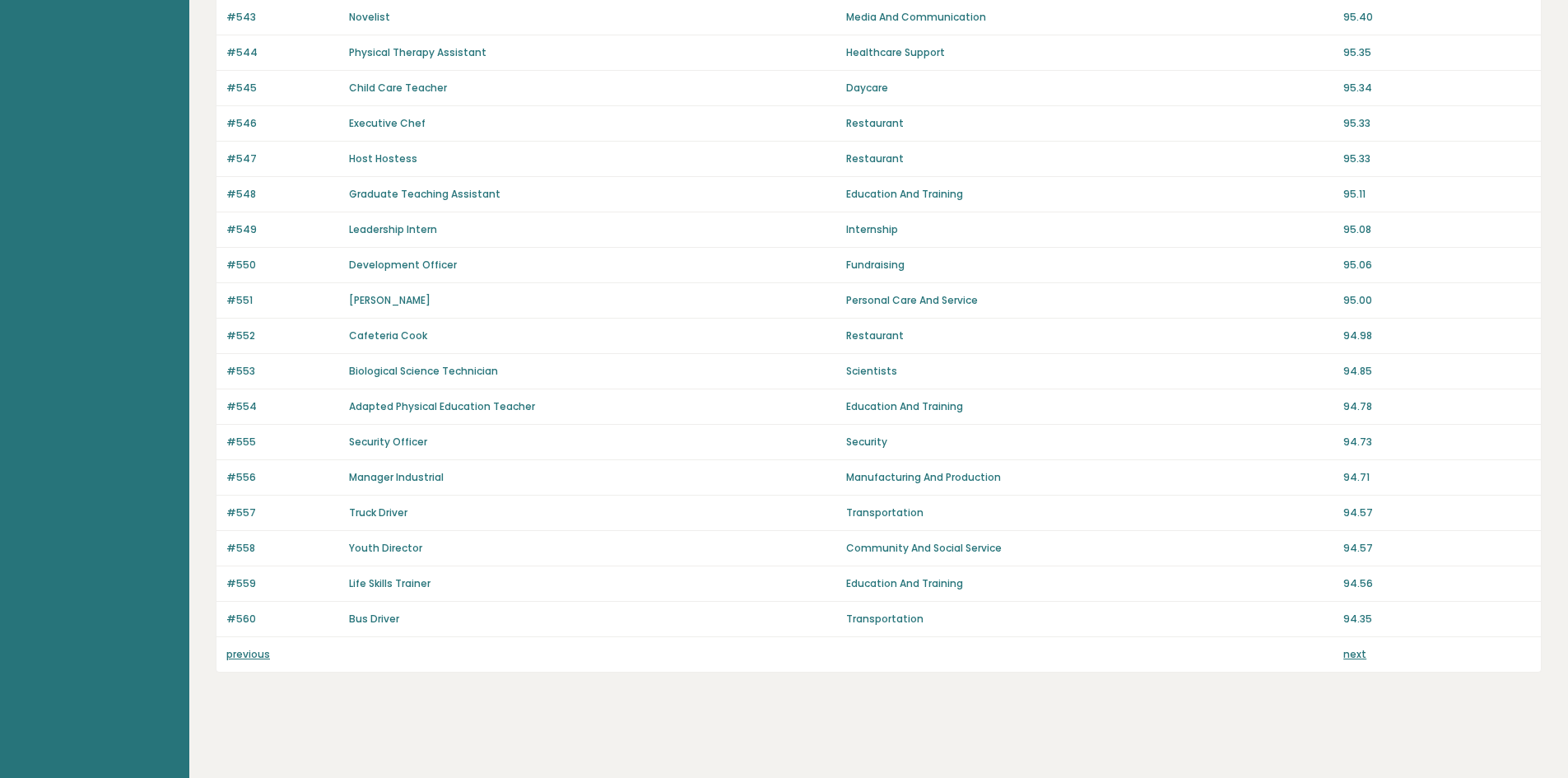
click at [1359, 654] on link "next" at bounding box center [1355, 653] width 23 height 14
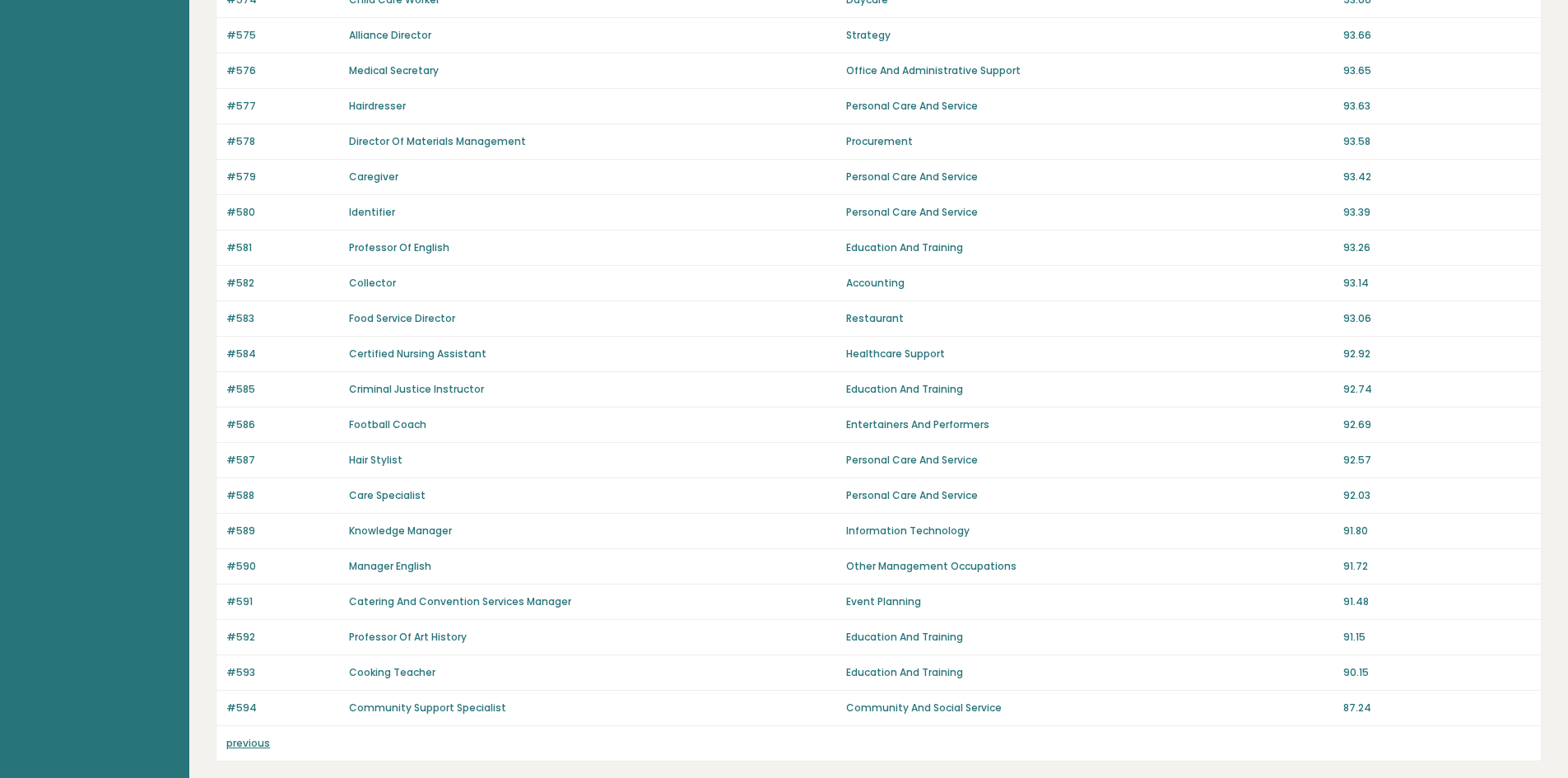
scroll to position [752, 0]
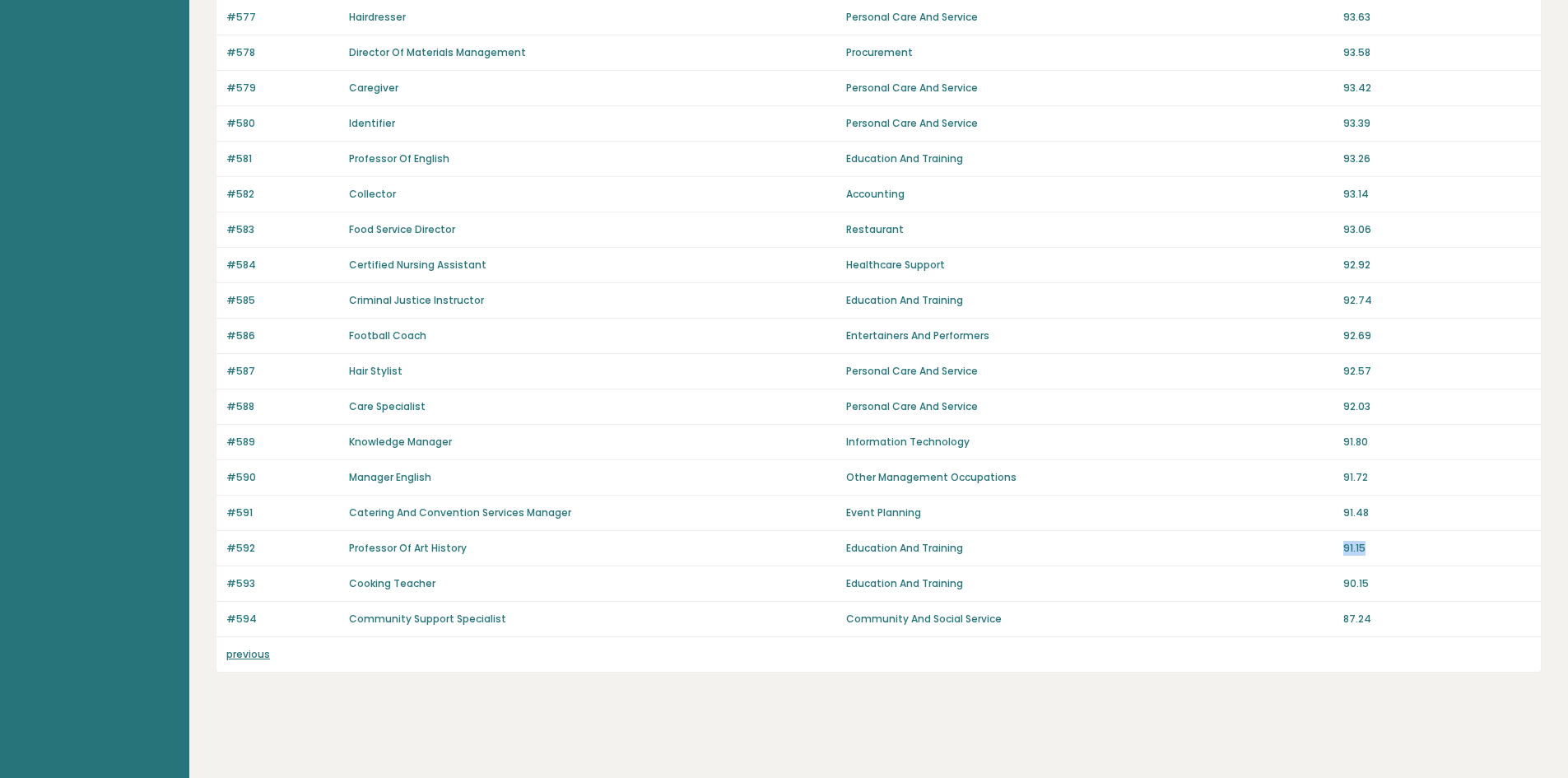
drag, startPoint x: 1379, startPoint y: 546, endPoint x: 1240, endPoint y: 592, distance: 146.4
click at [1322, 566] on div "#592 Professor Of Art History Education And Training 91.15" at bounding box center [879, 548] width 1324 height 35
click at [576, 539] on div "#592 Professor Of Art History Education And Training 91.15" at bounding box center [879, 548] width 1324 height 35
click at [251, 652] on link "previous" at bounding box center [247, 653] width 43 height 14
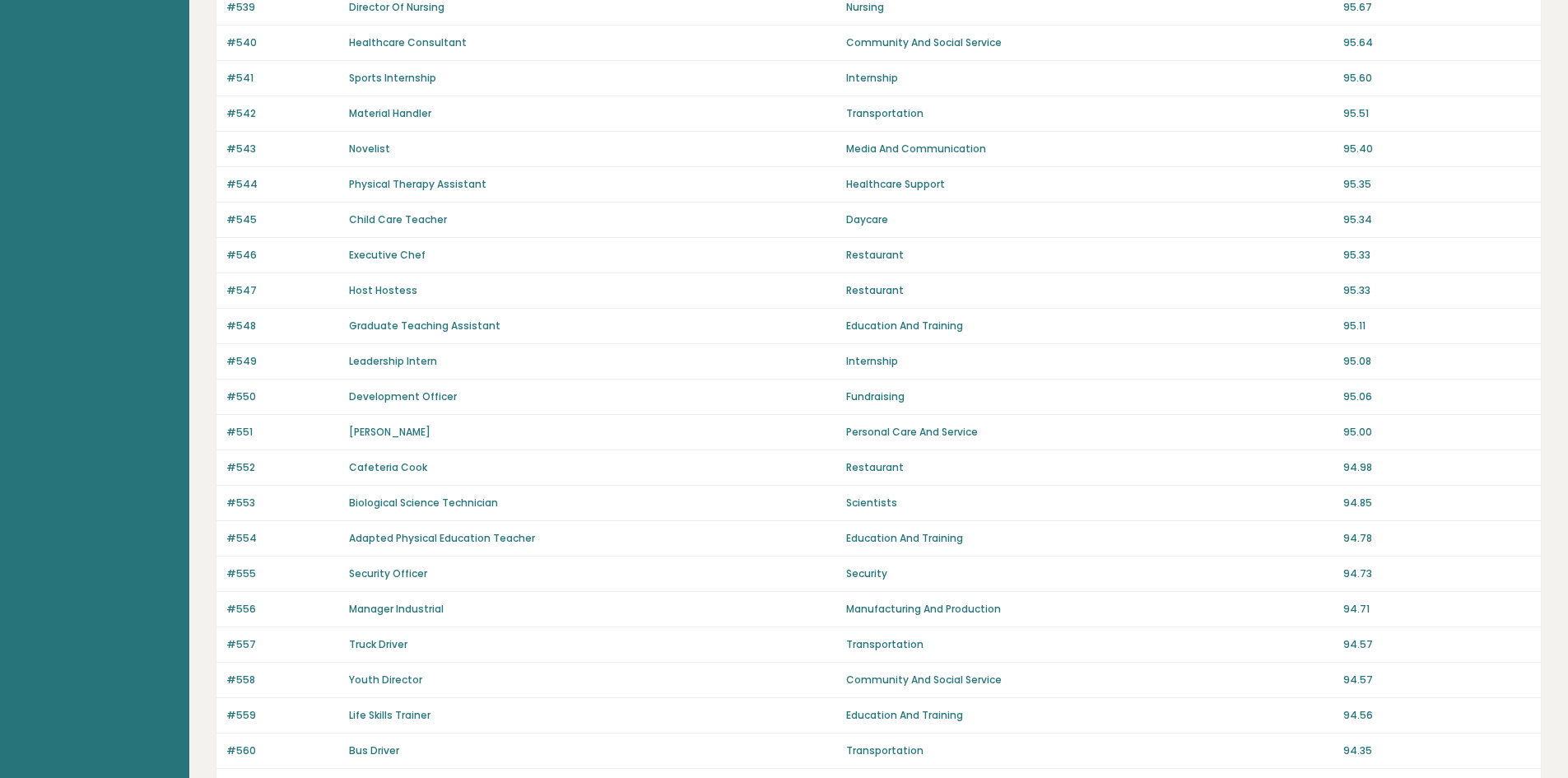
scroll to position [964, 0]
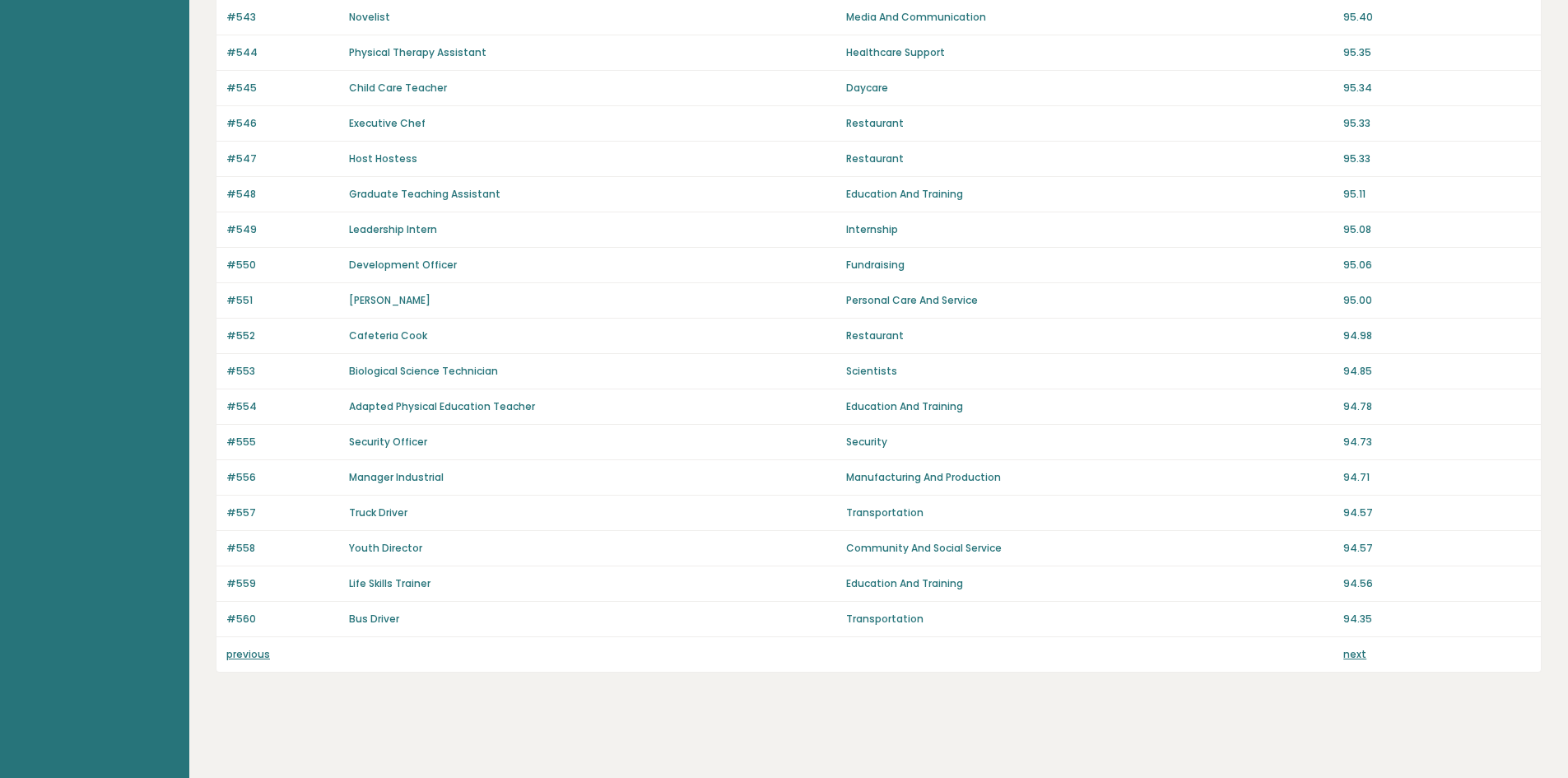
click at [266, 655] on link "previous" at bounding box center [247, 653] width 43 height 14
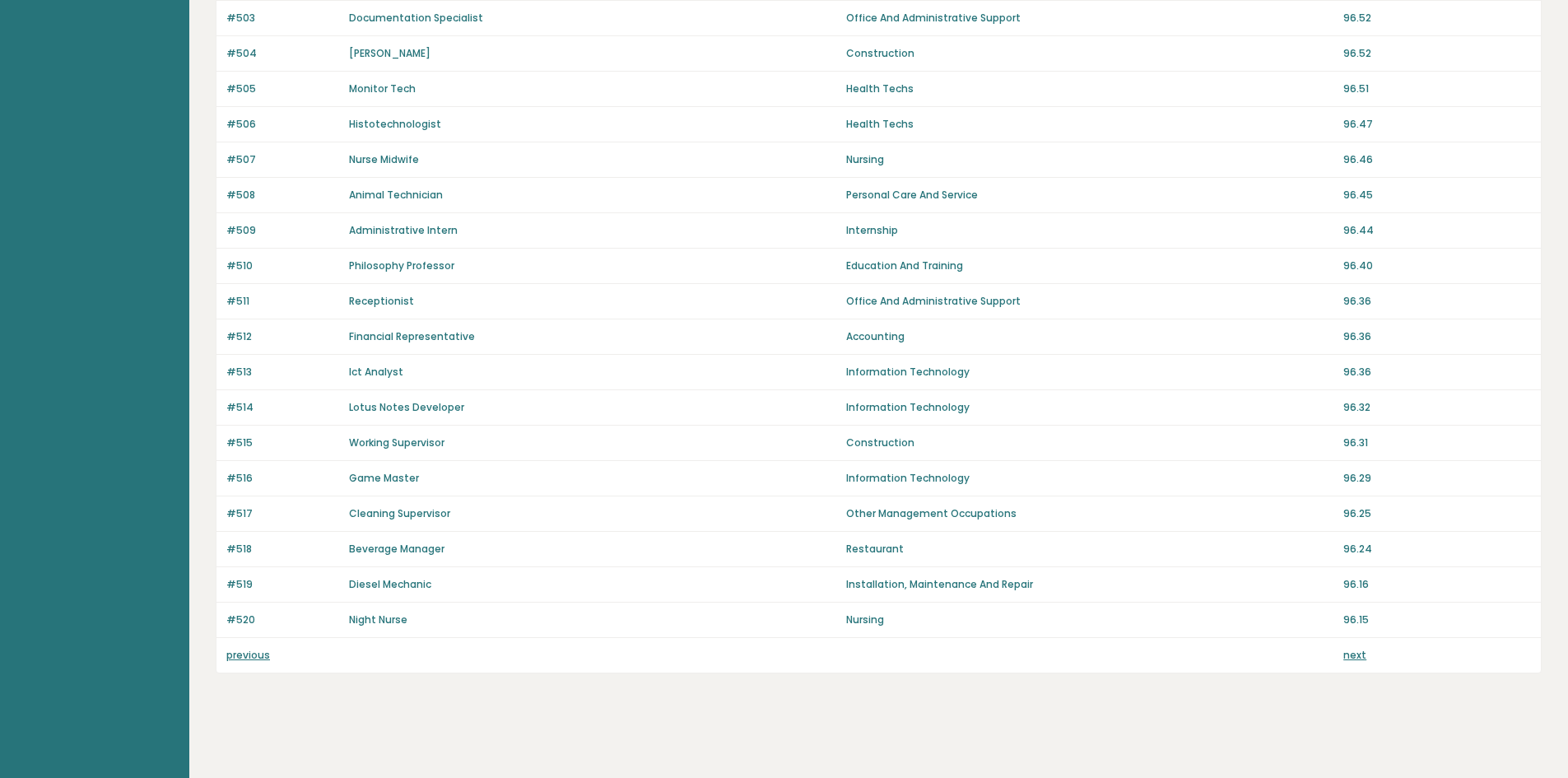
scroll to position [964, 0]
click at [257, 652] on link "previous" at bounding box center [247, 653] width 43 height 14
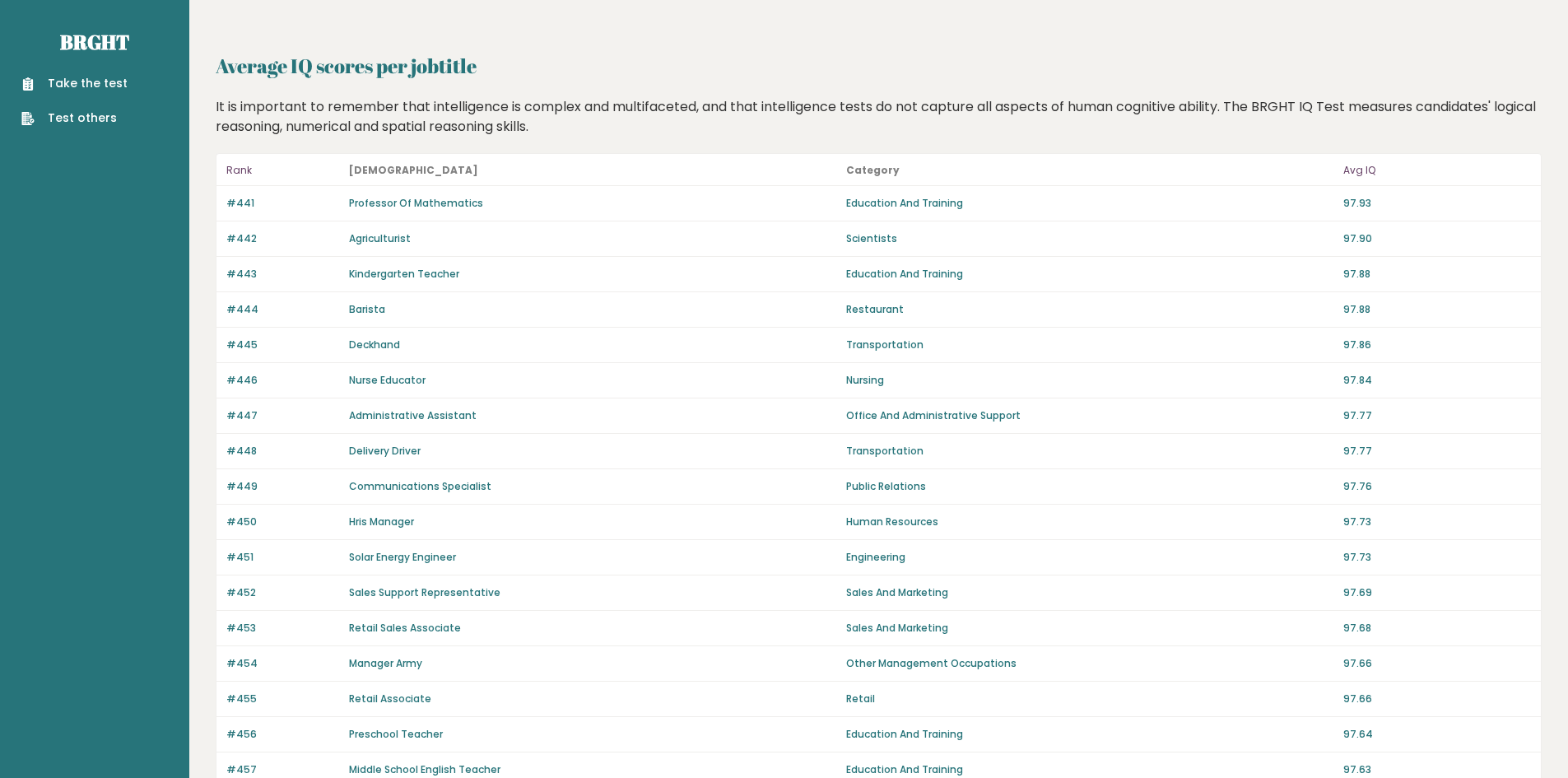
drag, startPoint x: 414, startPoint y: 213, endPoint x: 414, endPoint y: 240, distance: 27.0
drag, startPoint x: 414, startPoint y: 240, endPoint x: 408, endPoint y: 305, distance: 65.3
click at [406, 308] on div "Barista" at bounding box center [592, 309] width 487 height 15
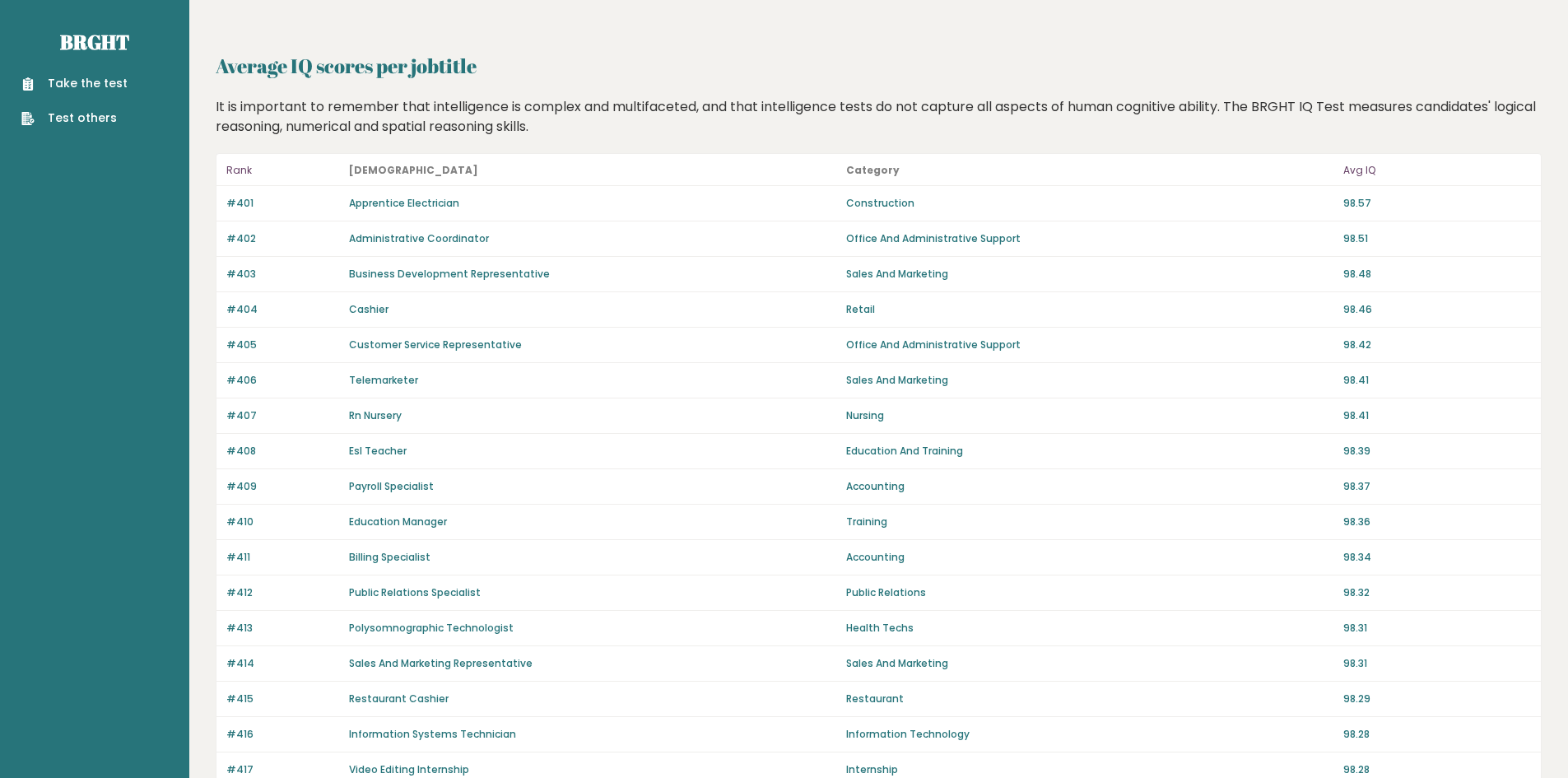
scroll to position [829, 0]
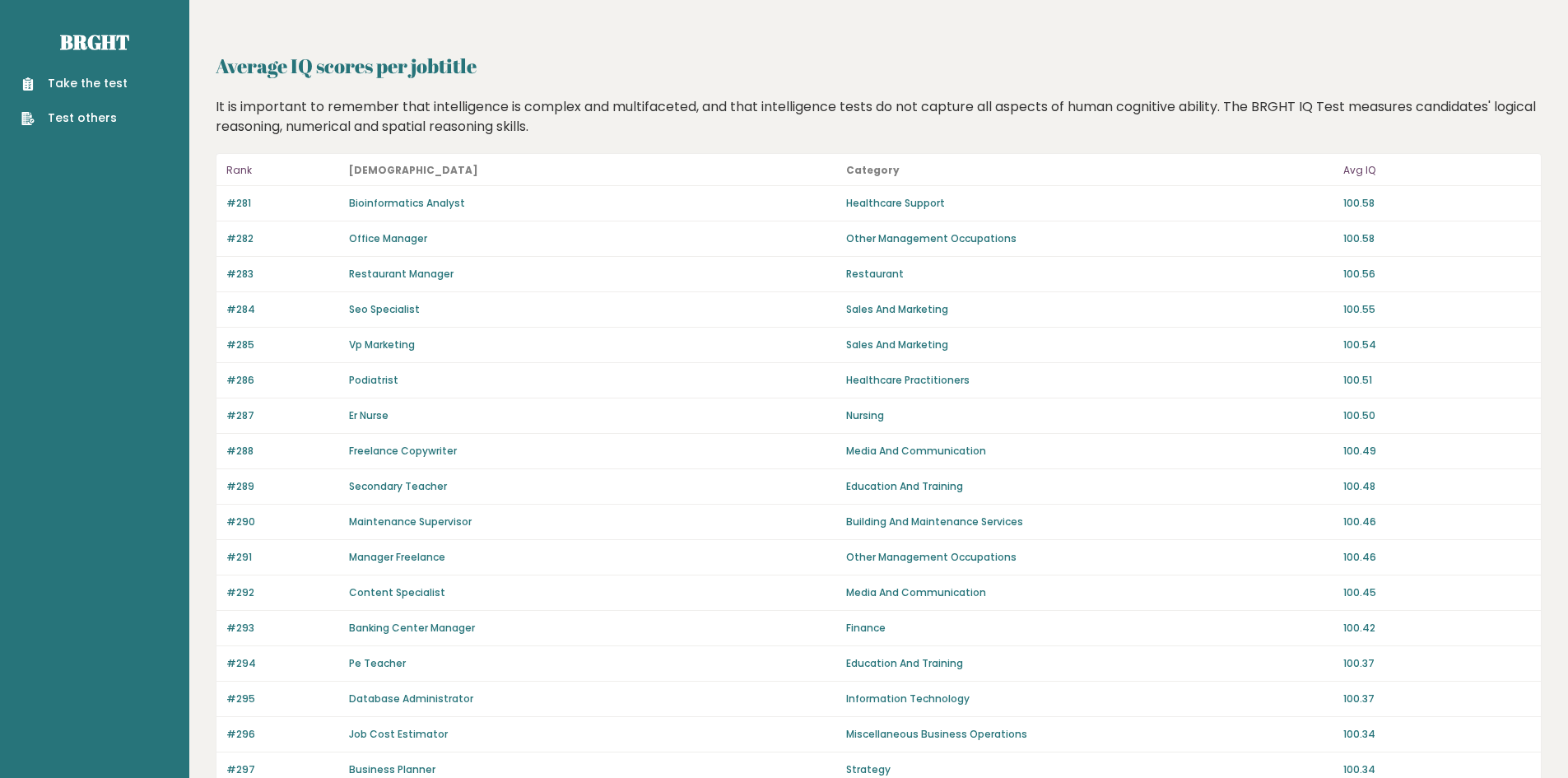
scroll to position [605, 0]
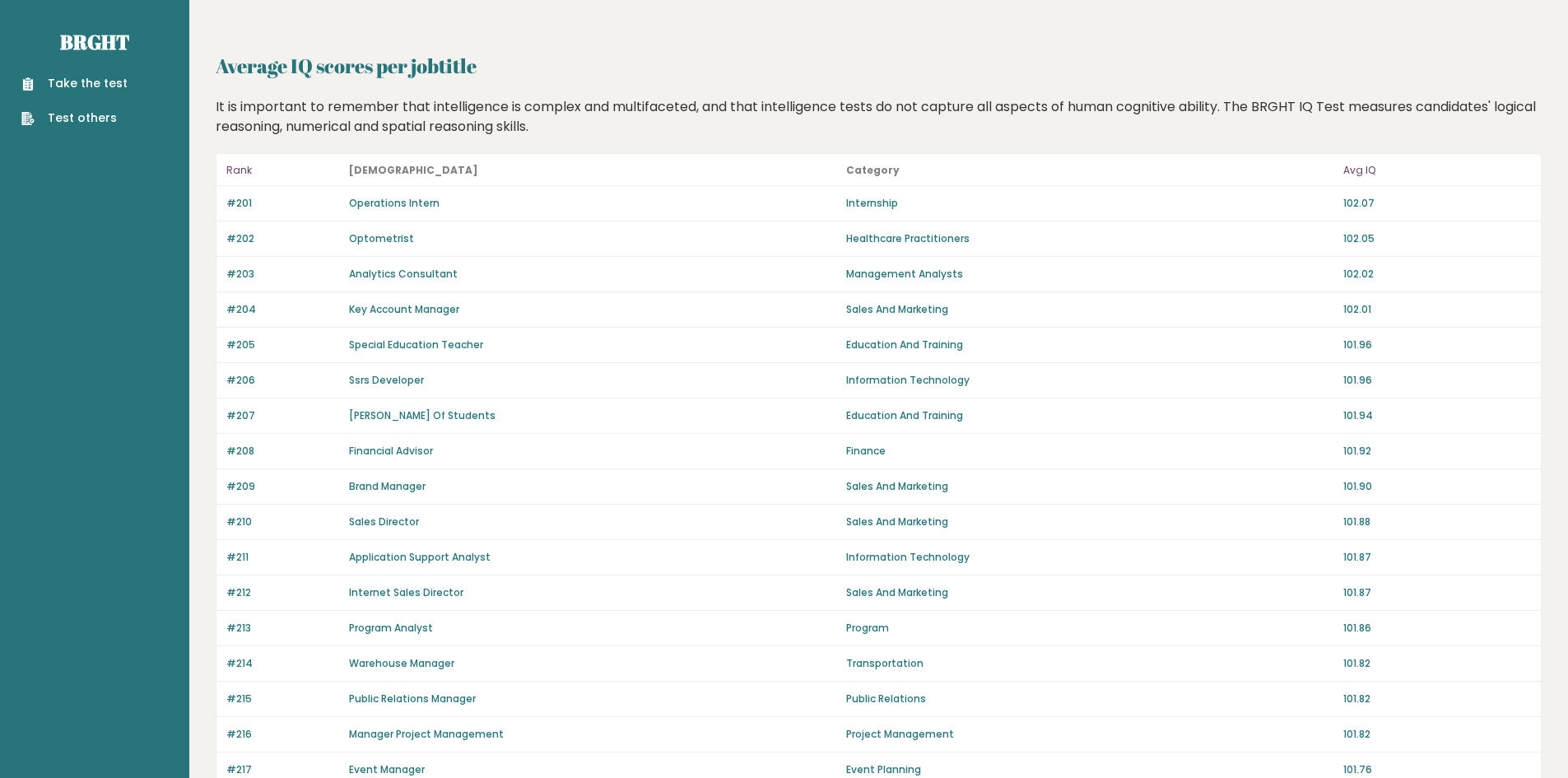
scroll to position [868, 0]
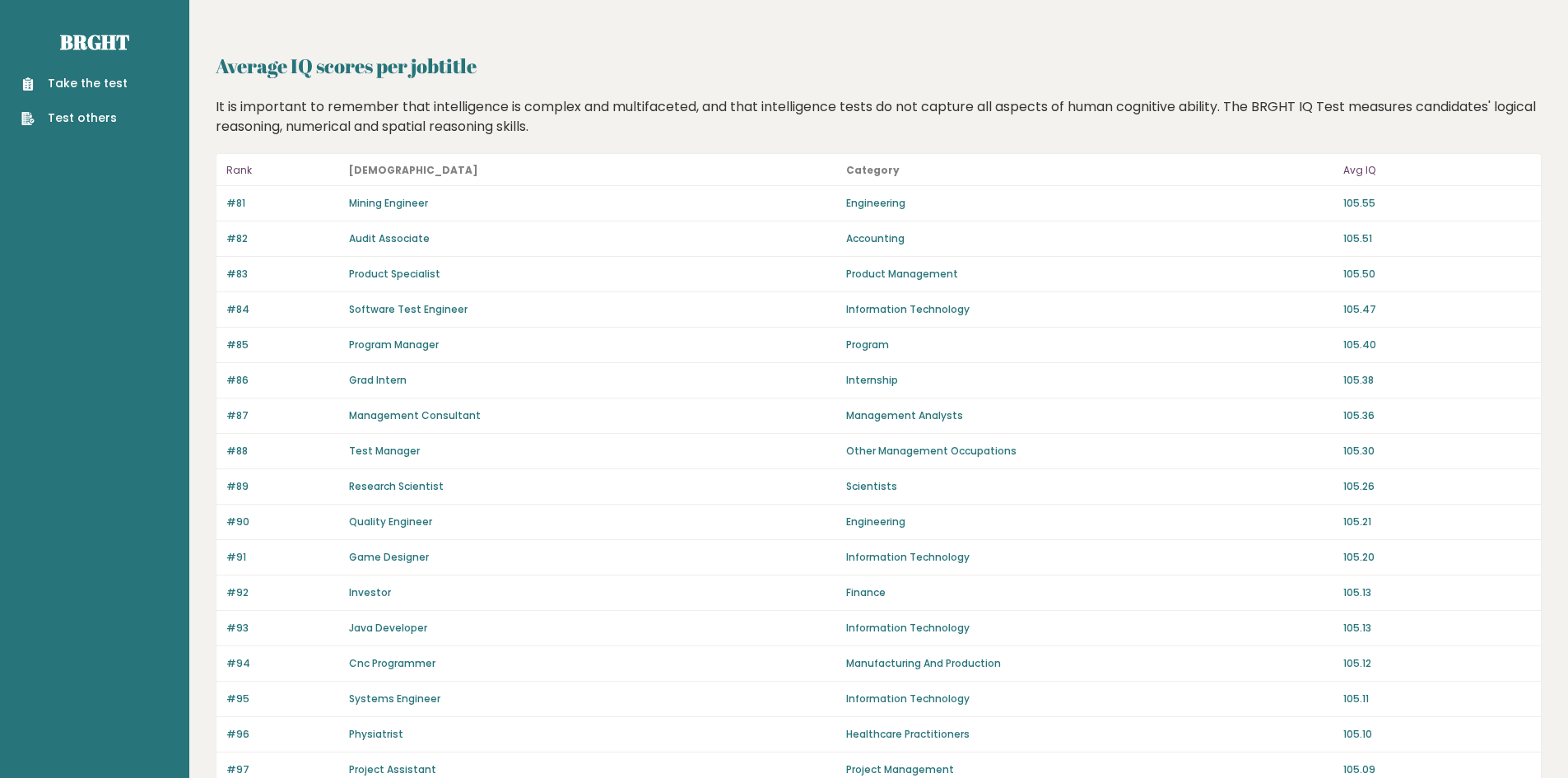
scroll to position [212, 0]
